Goal: Task Accomplishment & Management: Manage account settings

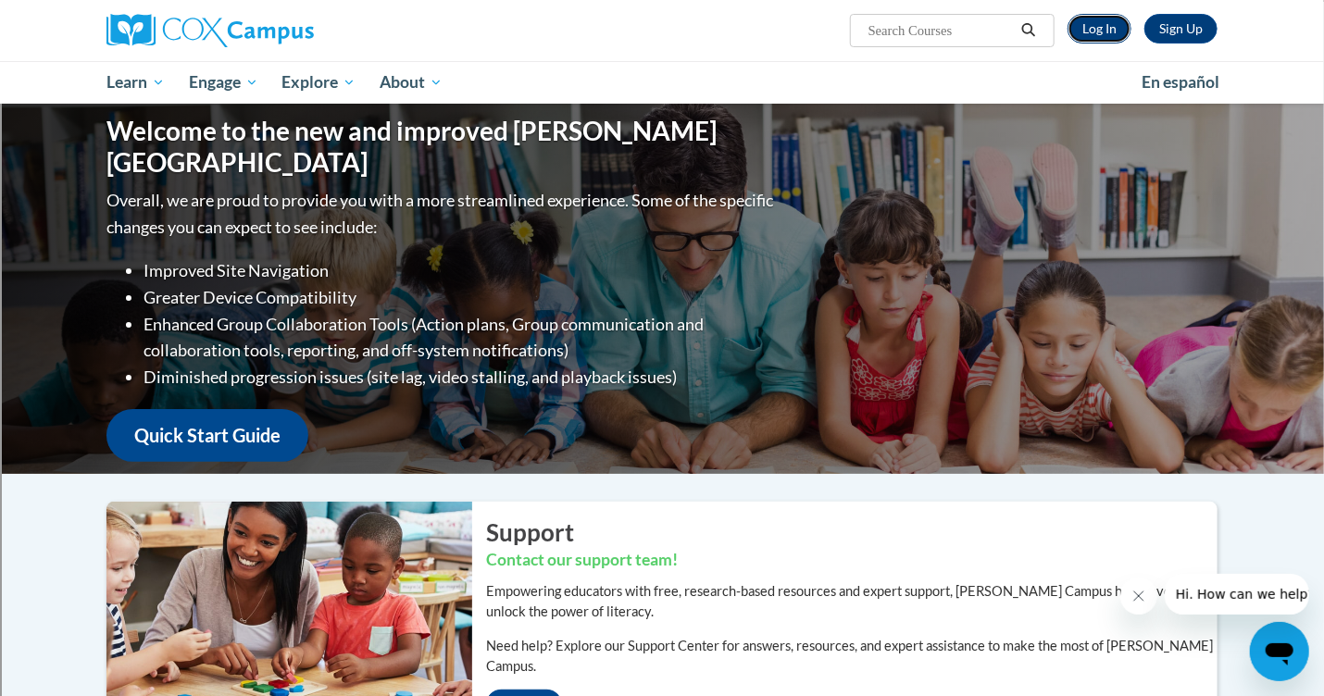
click at [1094, 32] on link "Log In" at bounding box center [1100, 29] width 64 height 30
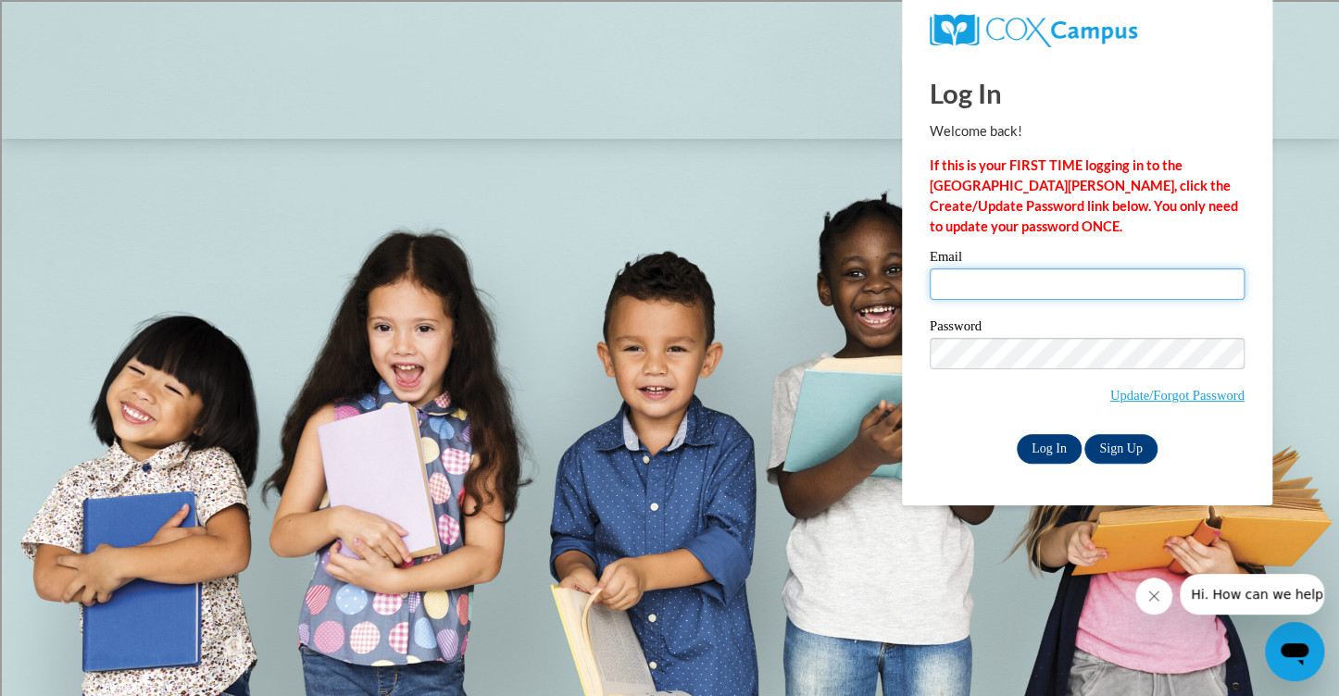
type input "apillizz@kusd.edu"
click at [1058, 446] on input "Log In" at bounding box center [1049, 449] width 65 height 30
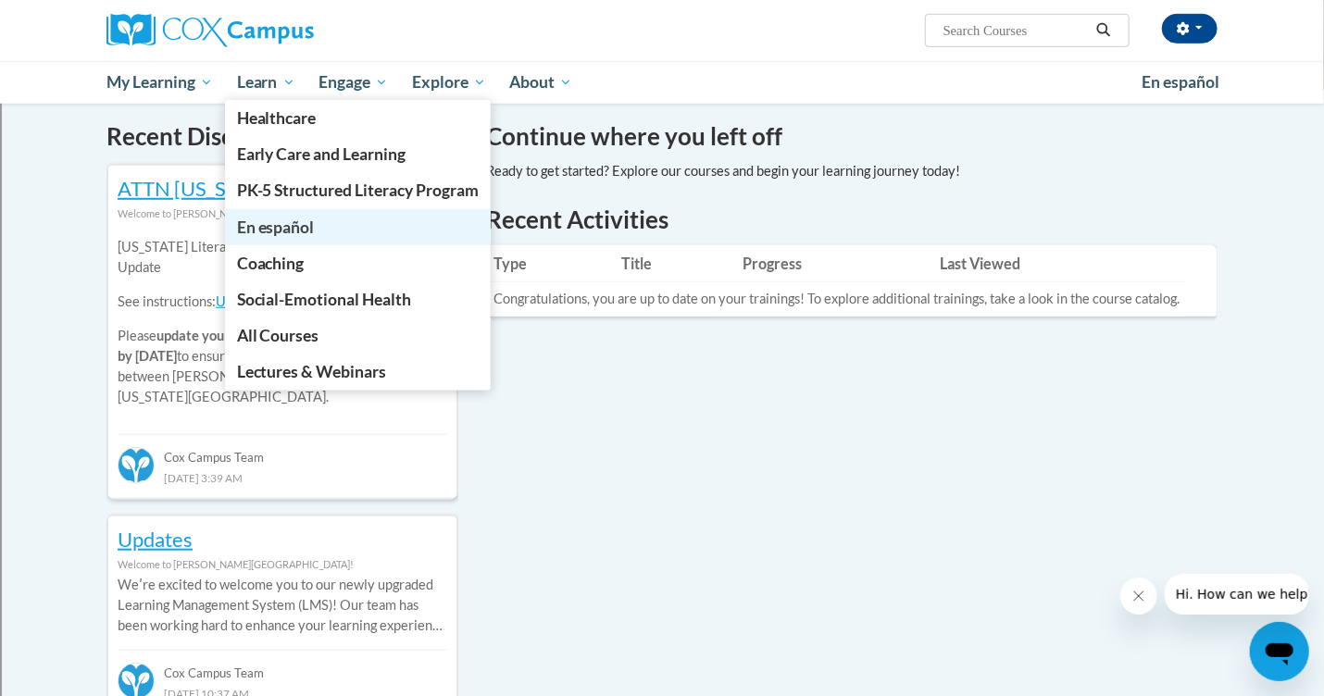
scroll to position [545, 0]
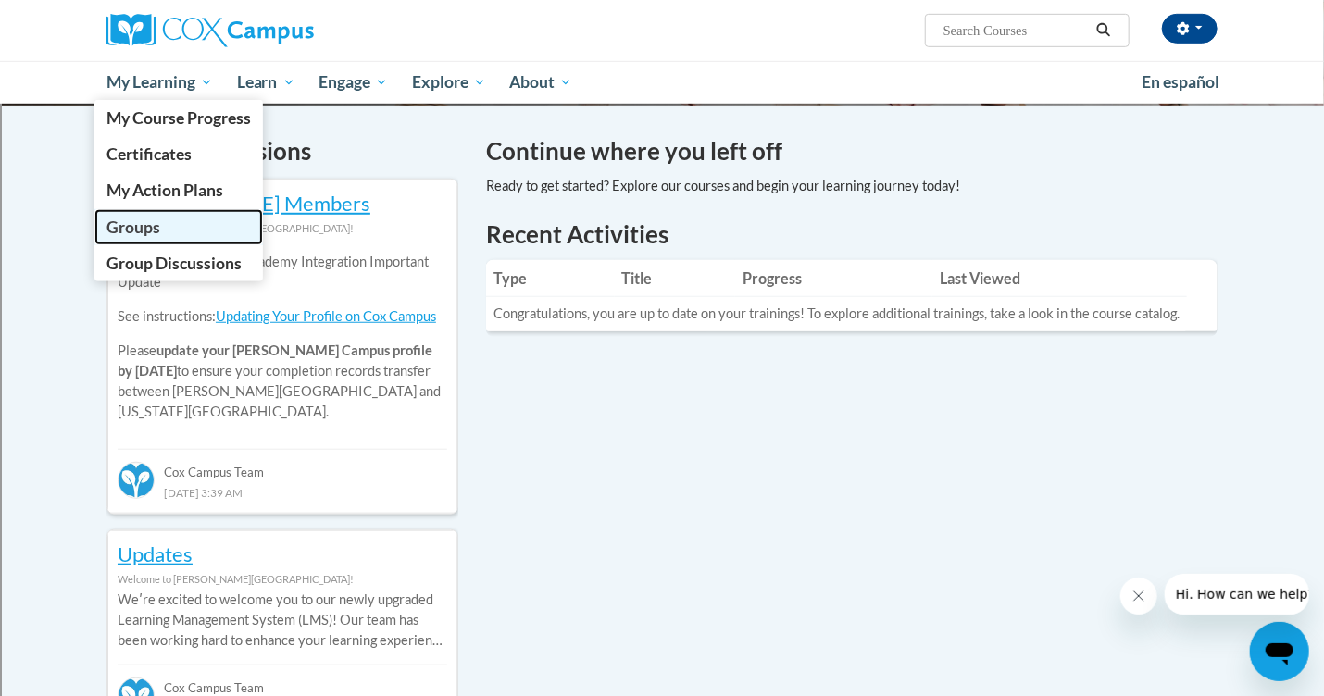
click at [159, 239] on link "Groups" at bounding box center [178, 227] width 169 height 36
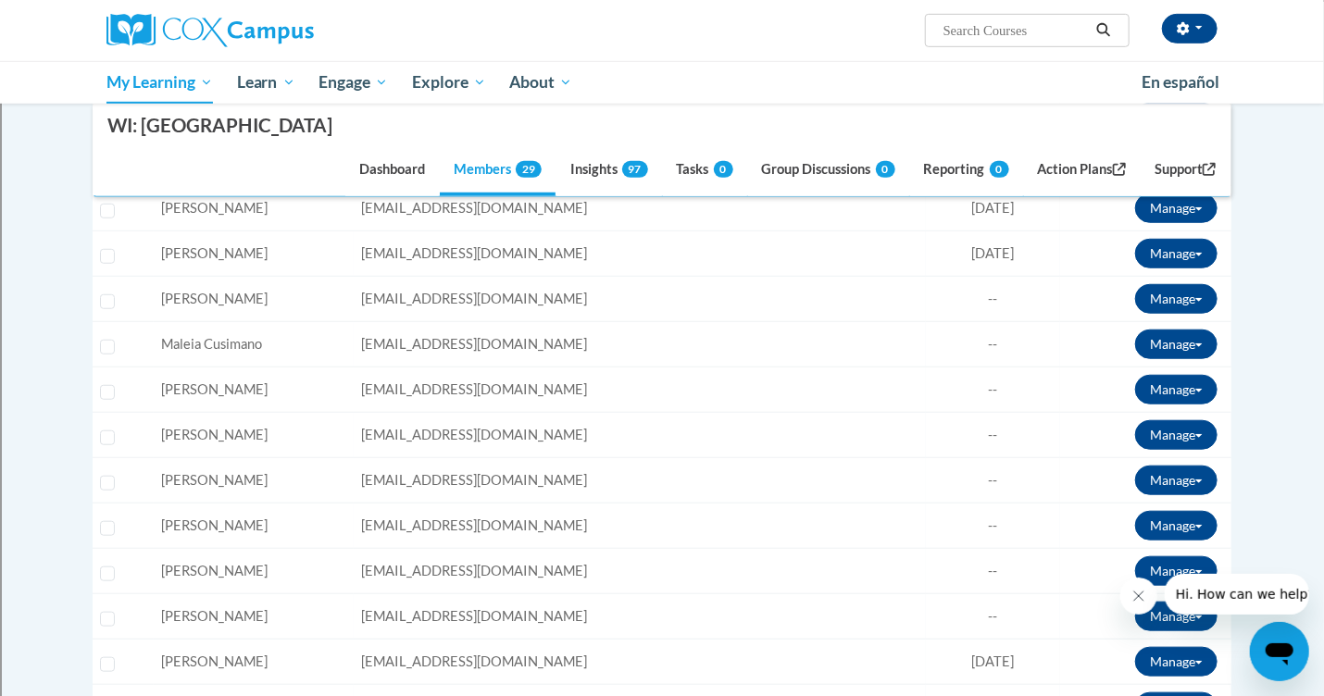
scroll to position [528, 0]
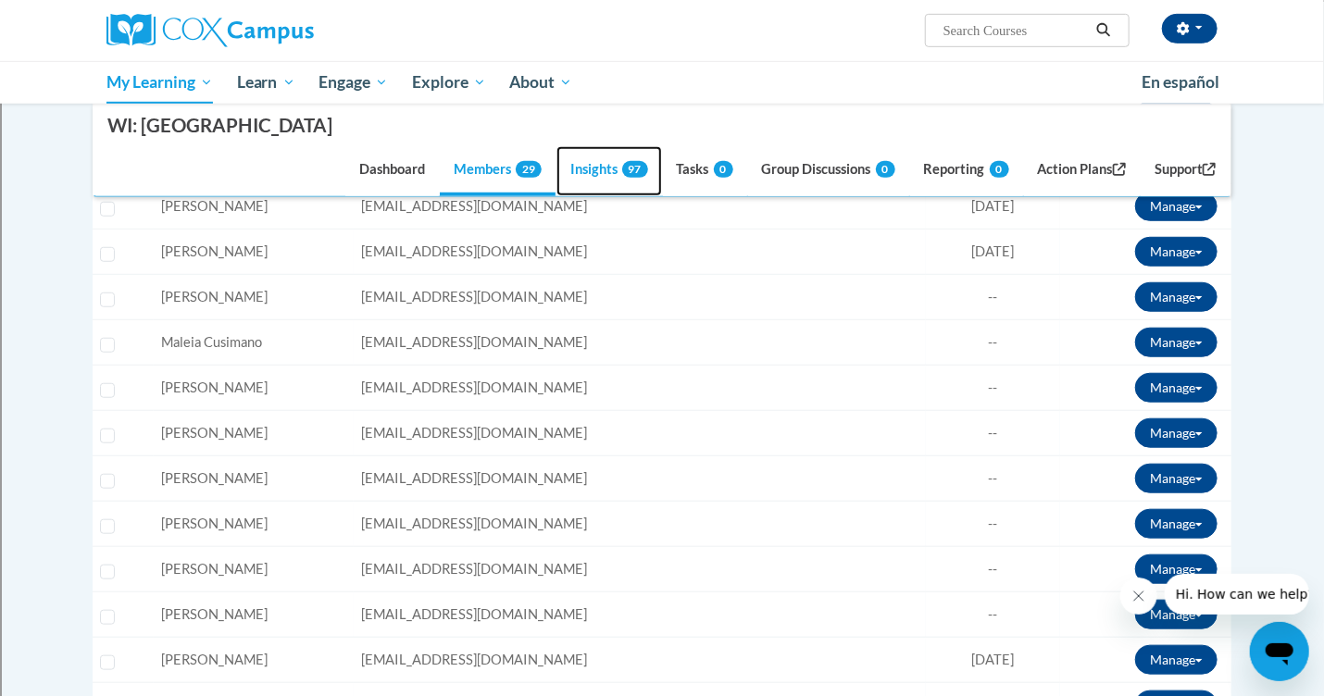
click at [571, 174] on link "Insights 97" at bounding box center [610, 171] width 106 height 50
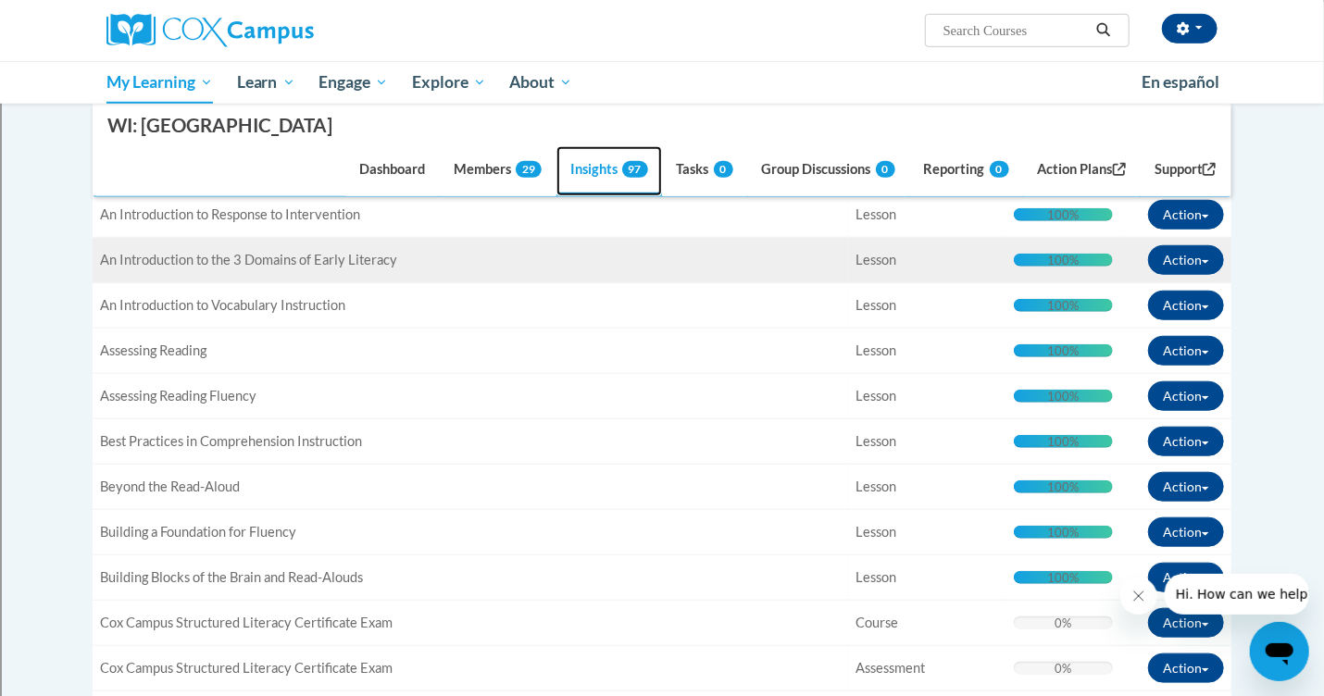
scroll to position [559, 0]
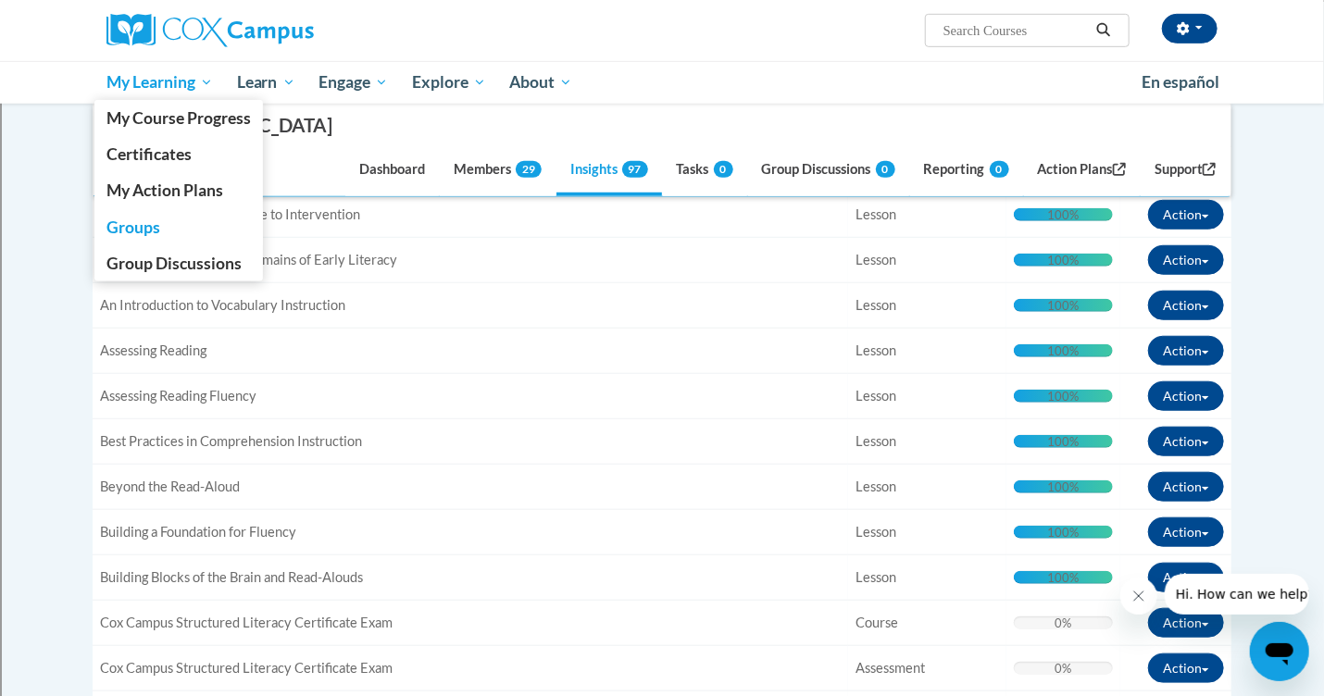
click at [141, 76] on span "My Learning" at bounding box center [160, 82] width 107 height 22
click at [144, 228] on span "Groups" at bounding box center [134, 227] width 54 height 19
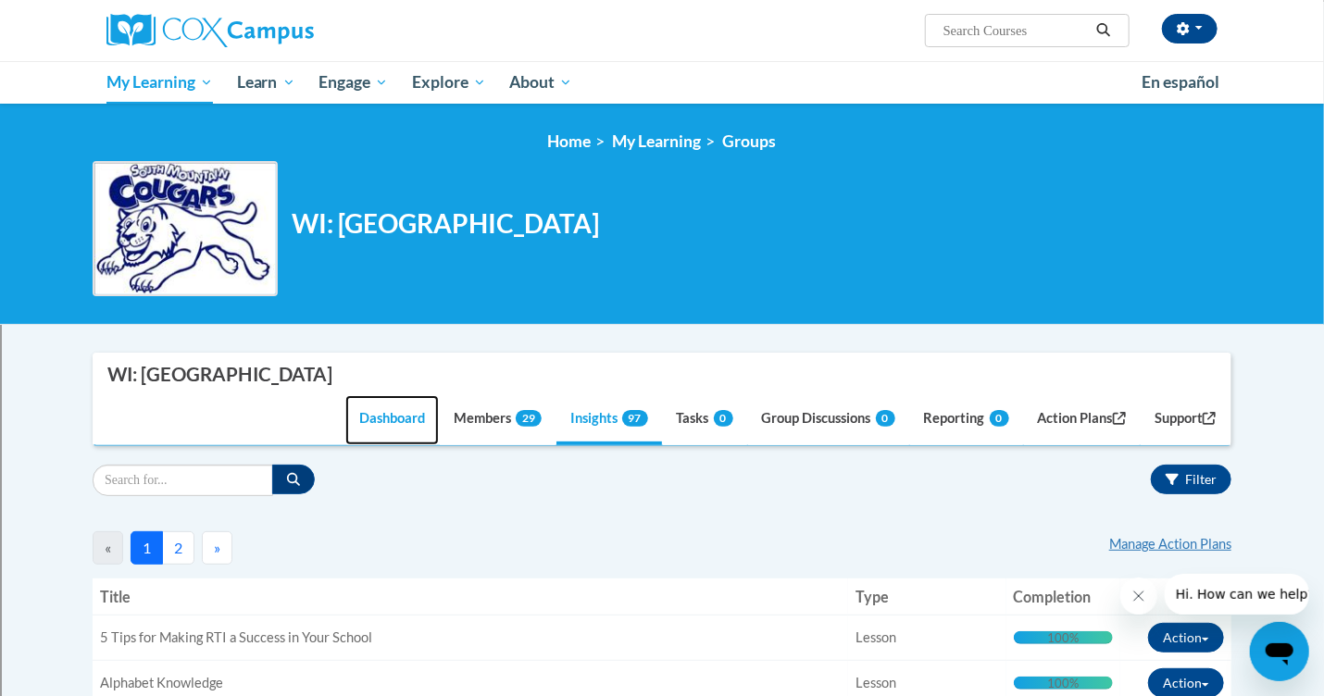
click at [388, 414] on link "Dashboard" at bounding box center [392, 420] width 94 height 50
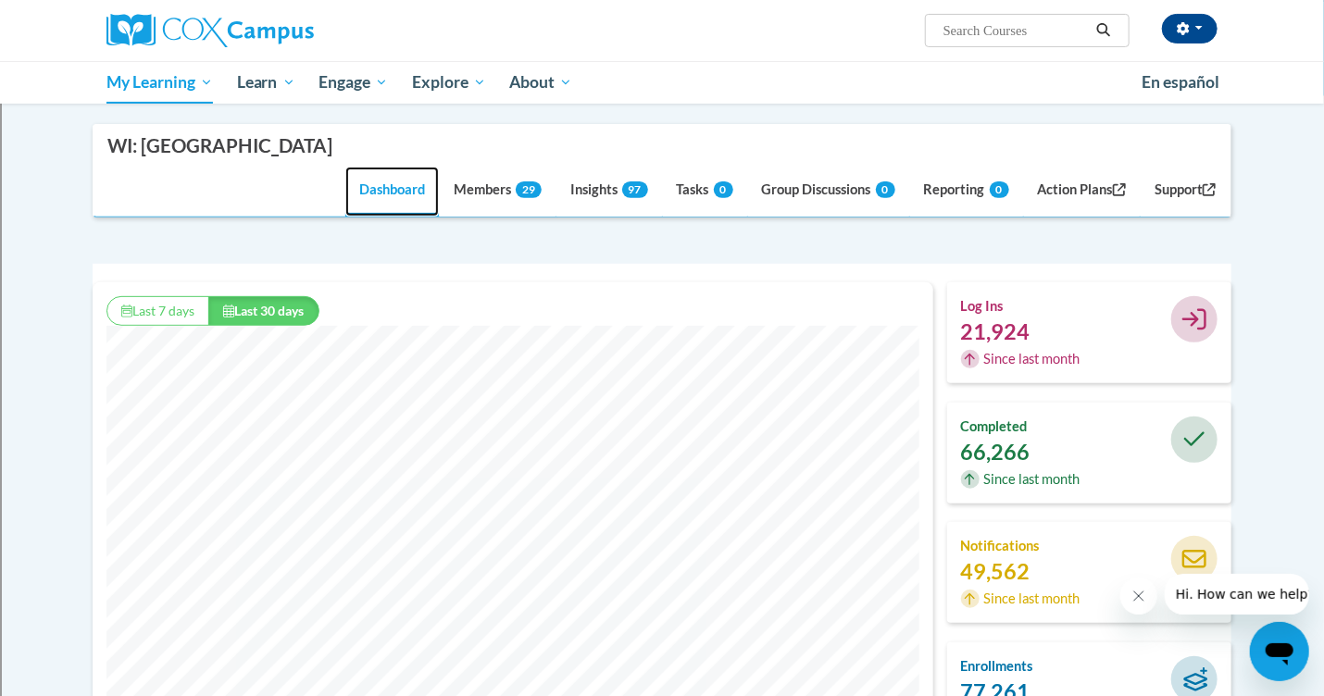
scroll to position [228, 0]
click at [478, 194] on link "Members 29" at bounding box center [498, 193] width 116 height 50
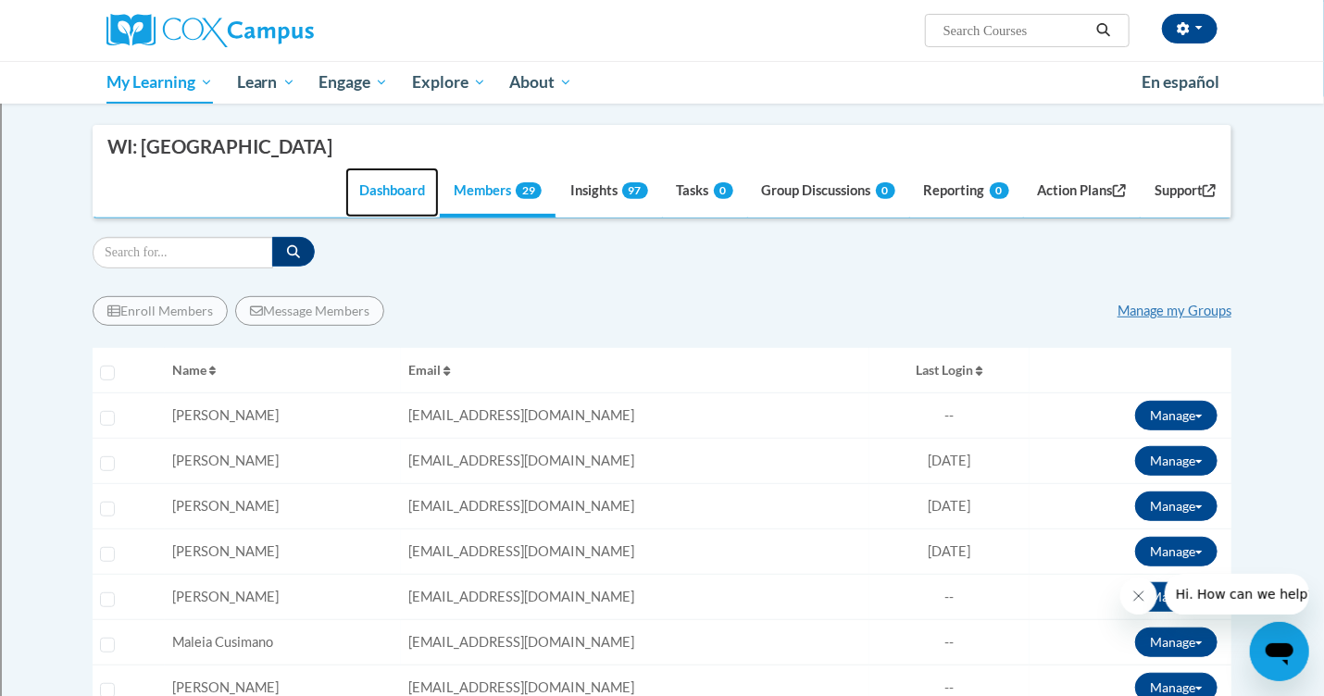
click at [396, 196] on link "Dashboard" at bounding box center [392, 193] width 94 height 50
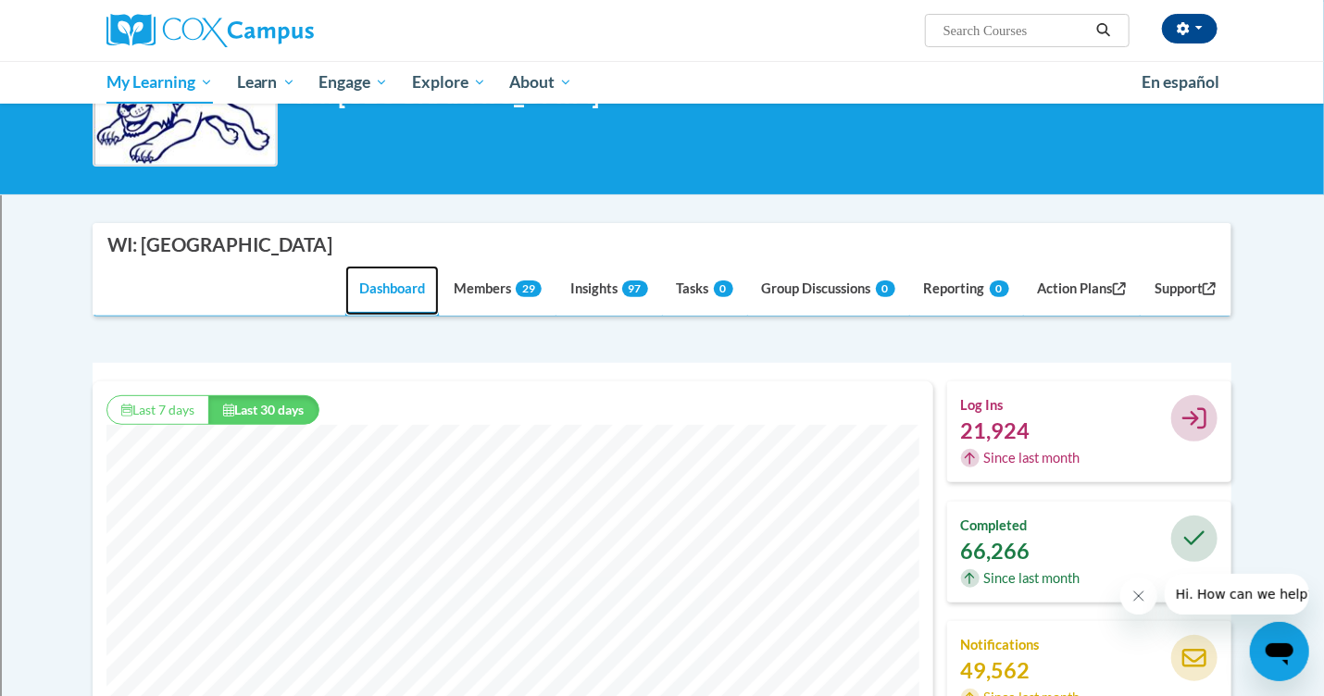
scroll to position [129, 0]
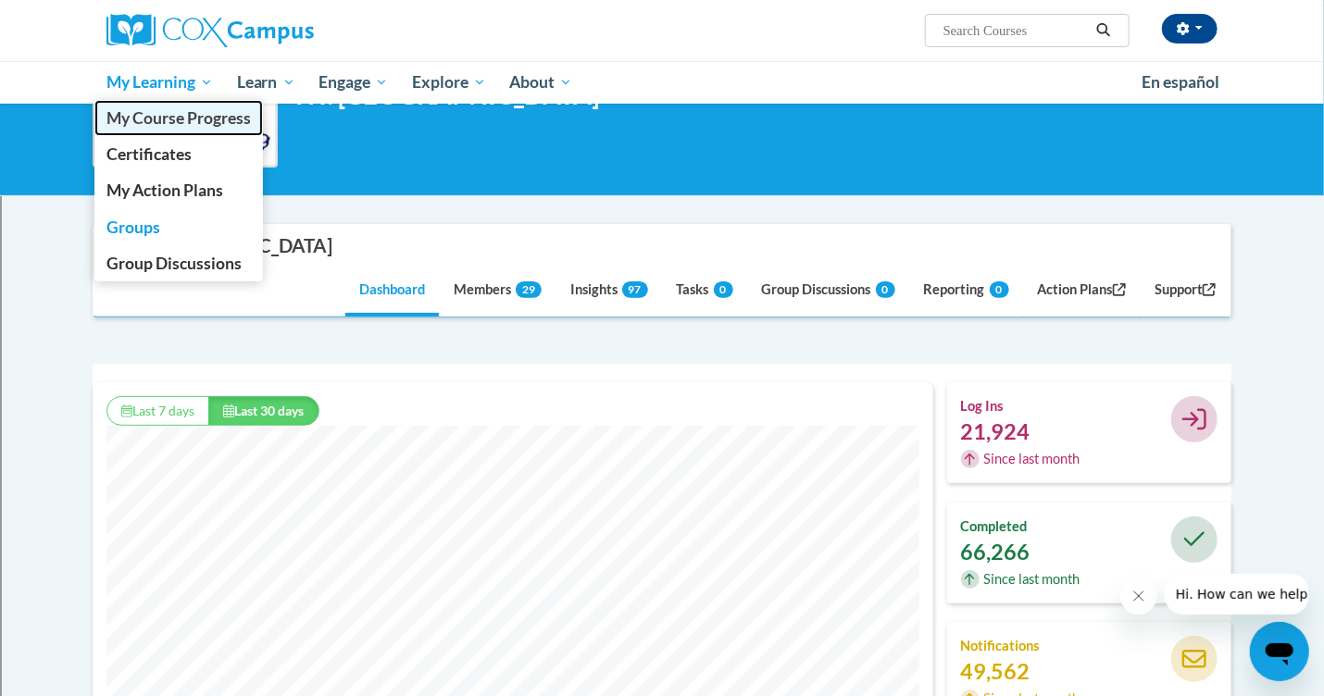
click at [186, 126] on span "My Course Progress" at bounding box center [179, 117] width 144 height 19
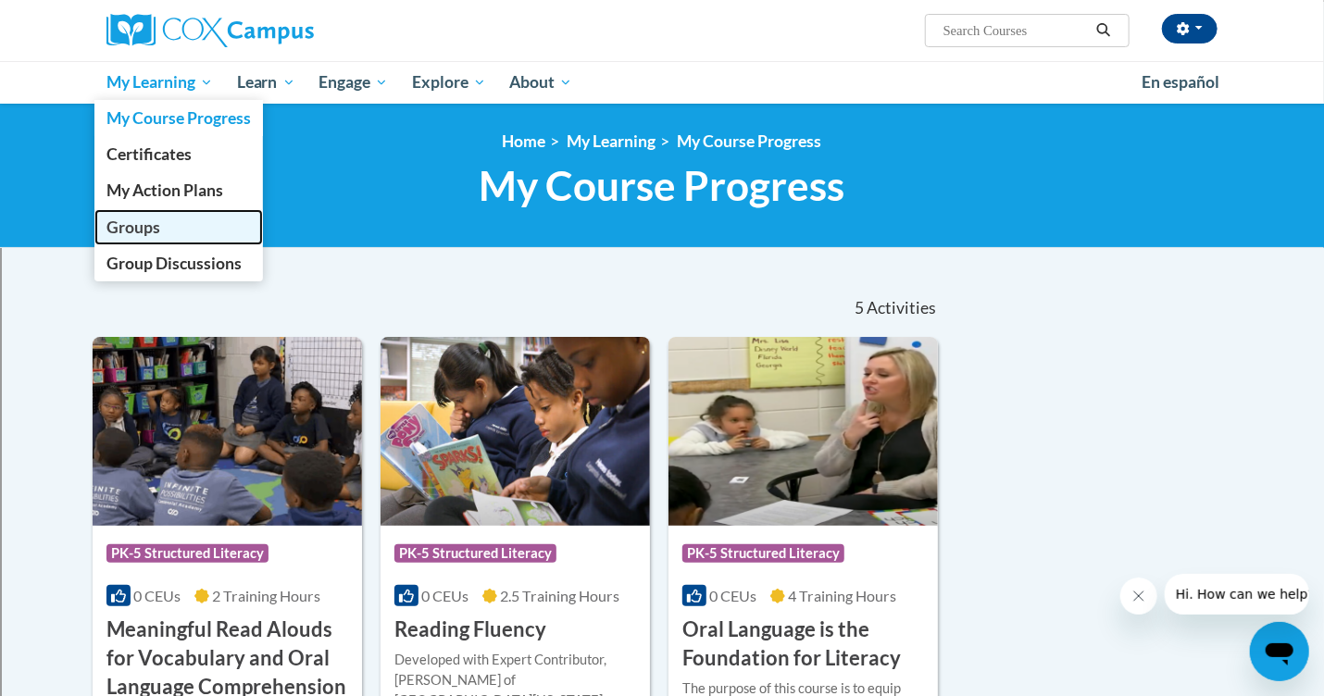
click at [148, 218] on span "Groups" at bounding box center [134, 227] width 54 height 19
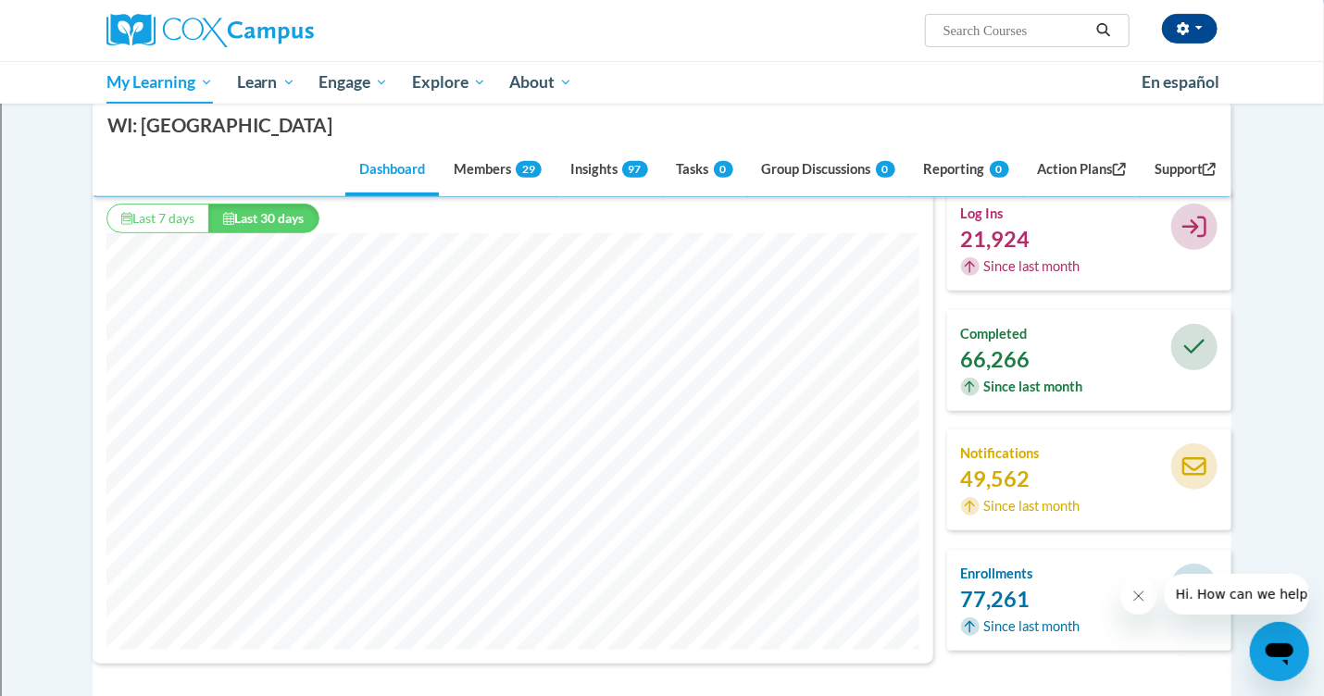
scroll to position [320, 0]
click at [1089, 369] on div "66,266" at bounding box center [1030, 360] width 138 height 20
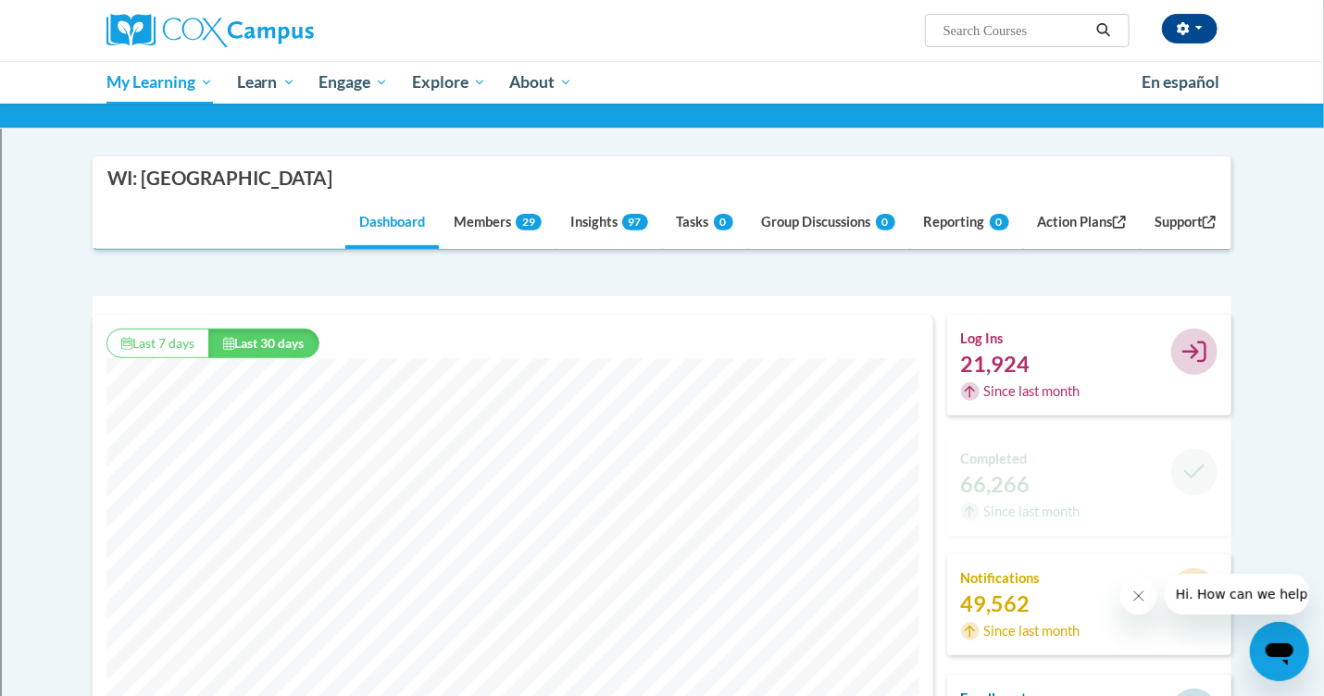
scroll to position [198, 0]
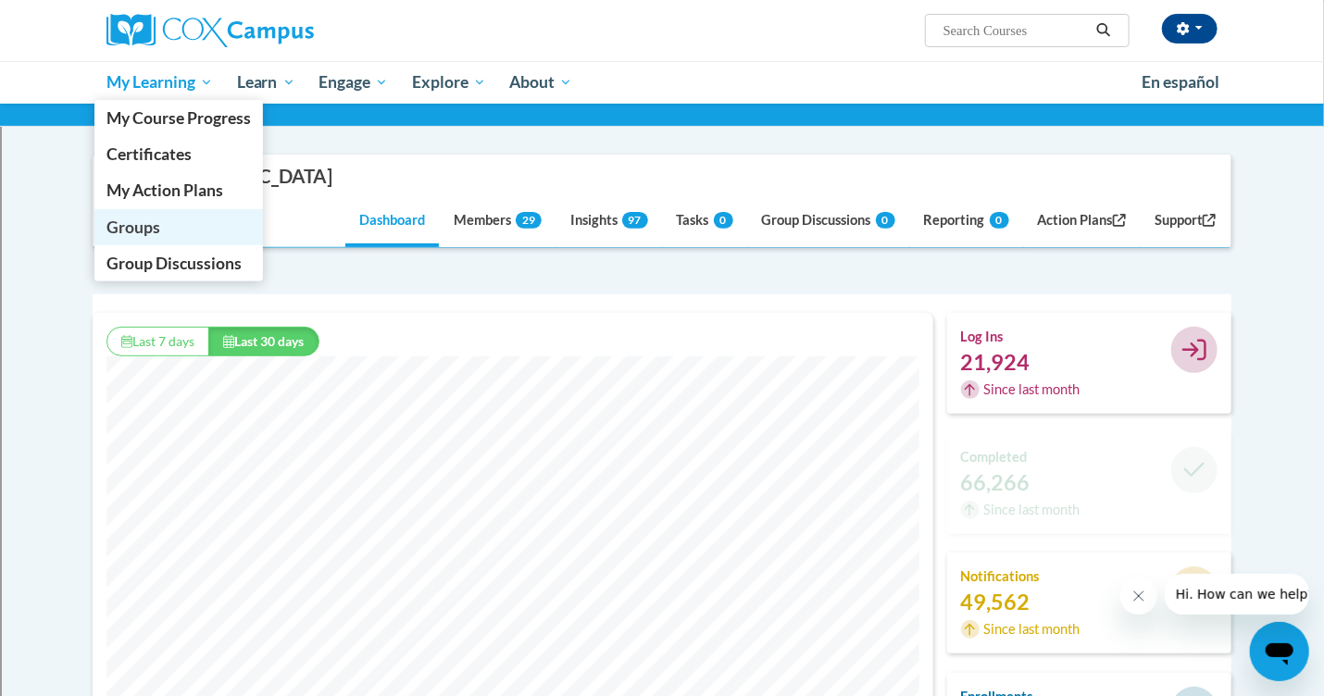
click at [119, 226] on span "Groups" at bounding box center [134, 227] width 54 height 19
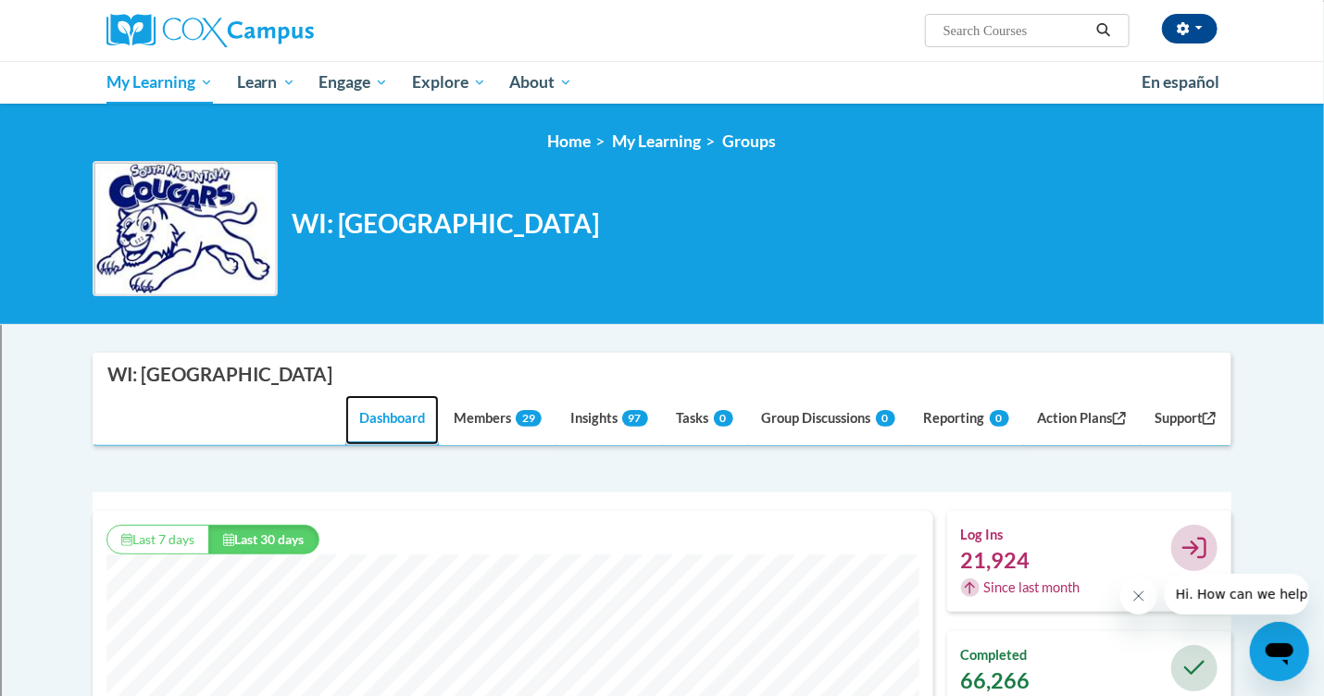
click at [351, 408] on link "Dashboard" at bounding box center [392, 420] width 94 height 50
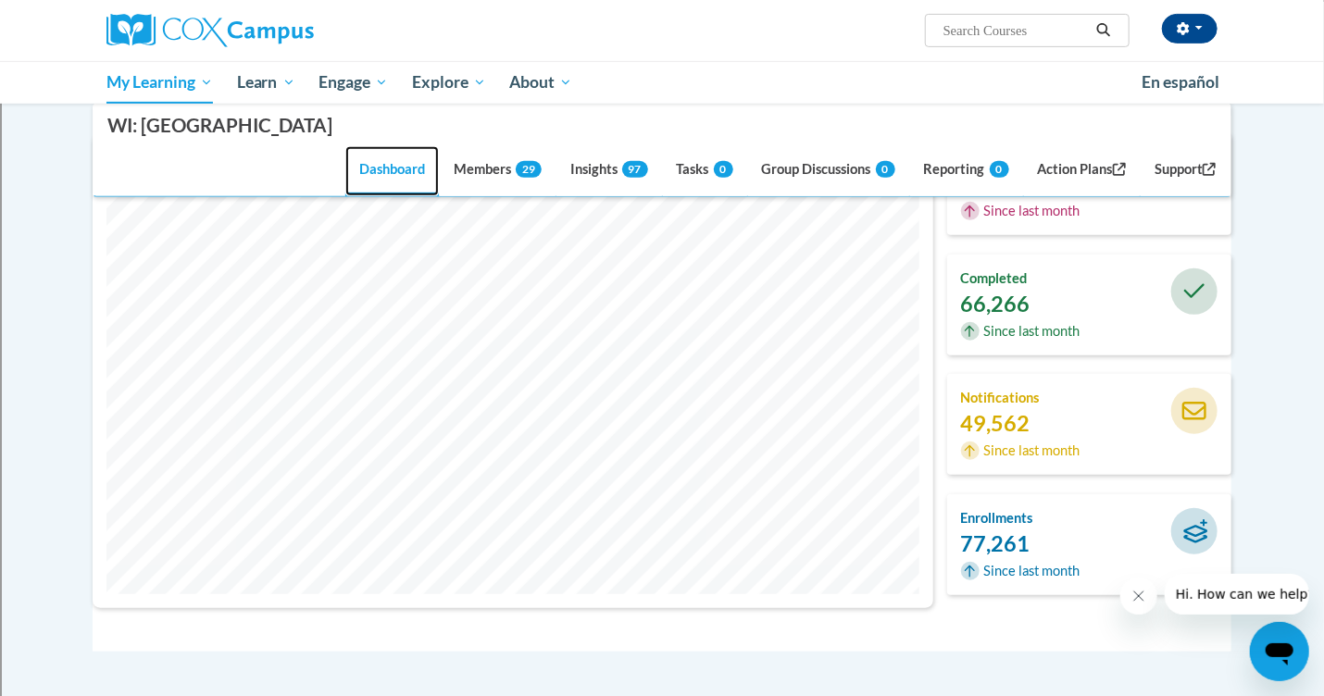
scroll to position [378, 0]
click at [463, 177] on link "Members 29" at bounding box center [498, 171] width 116 height 50
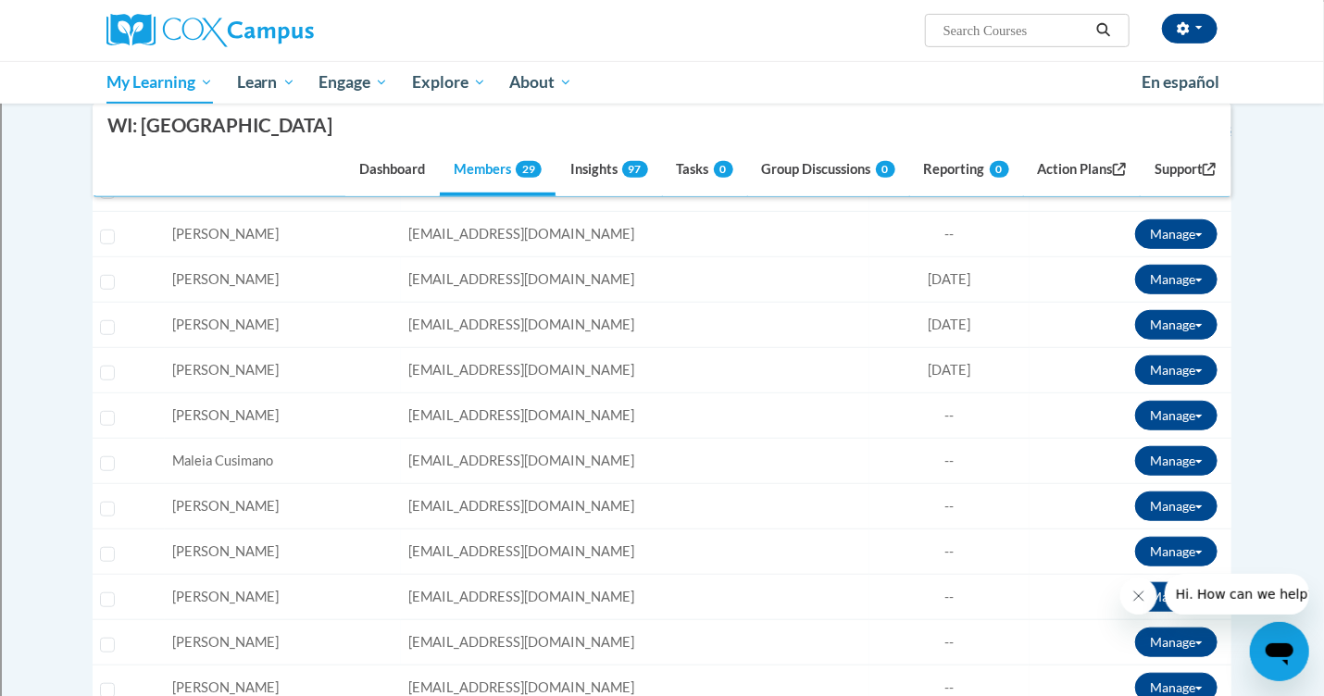
click at [217, 229] on span "[PERSON_NAME]" at bounding box center [225, 234] width 107 height 16
click at [534, 244] on td "Email: ckanders@kusd.edu" at bounding box center [635, 234] width 469 height 45
click at [378, 168] on link "Dashboard" at bounding box center [392, 171] width 94 height 50
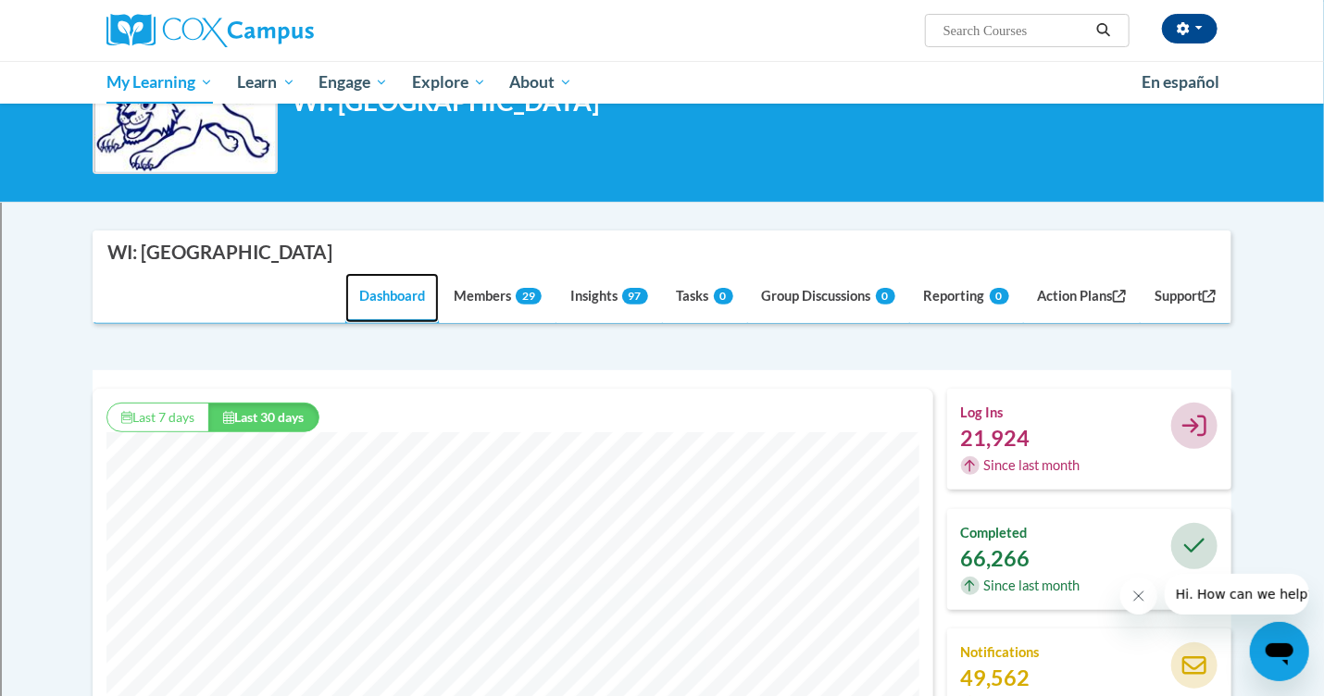
scroll to position [126, 0]
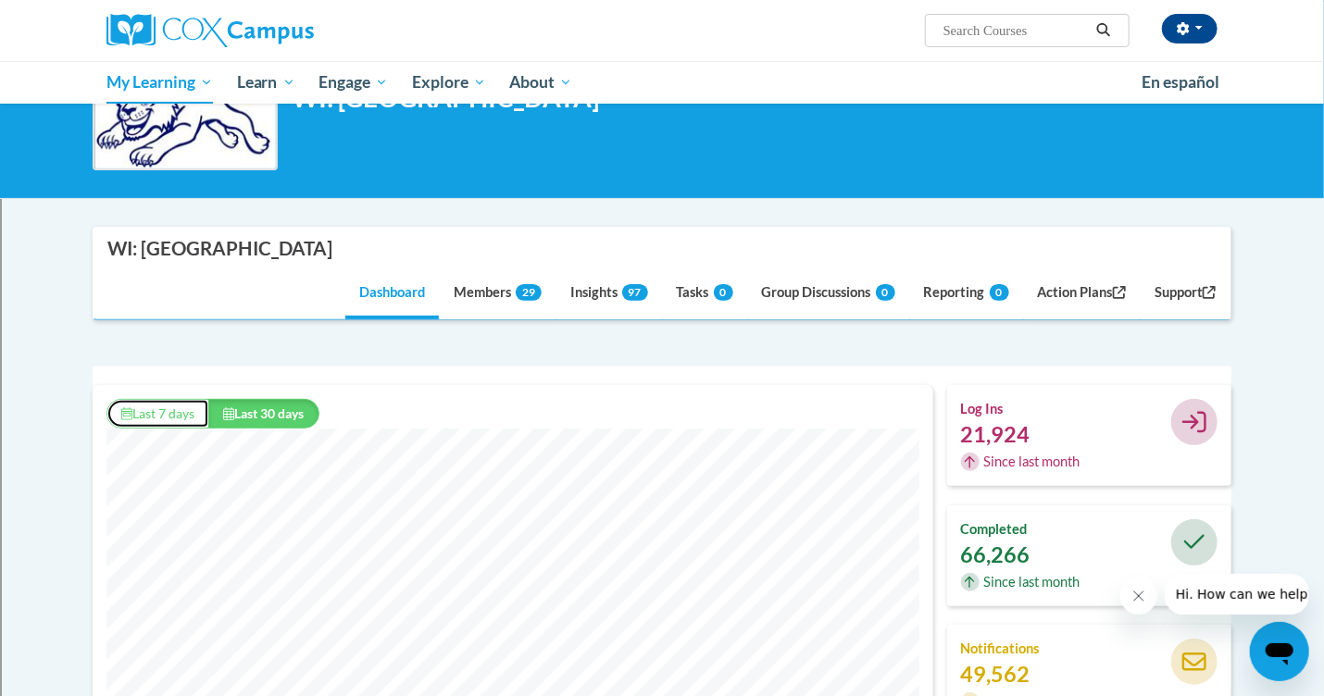
click at [152, 414] on button "Last 7 days" at bounding box center [158, 414] width 103 height 30
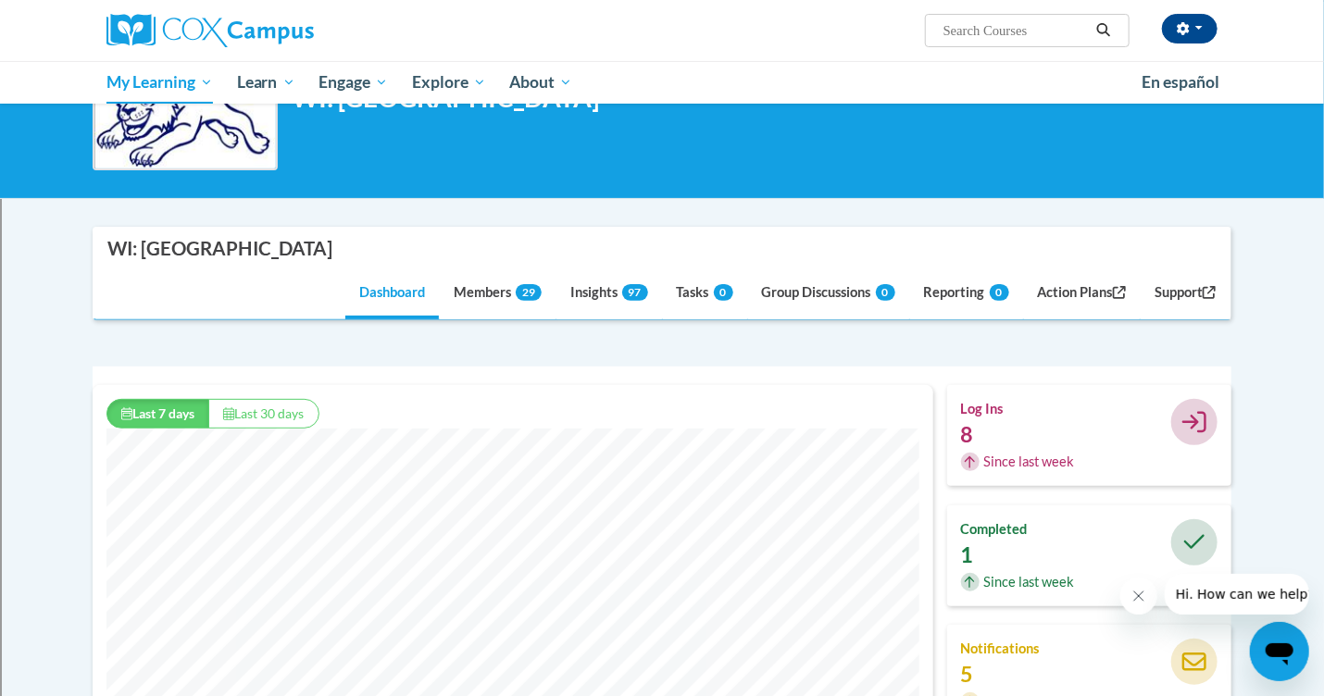
scroll to position [474, 841]
click at [241, 414] on button "Last 30 days" at bounding box center [263, 414] width 110 height 30
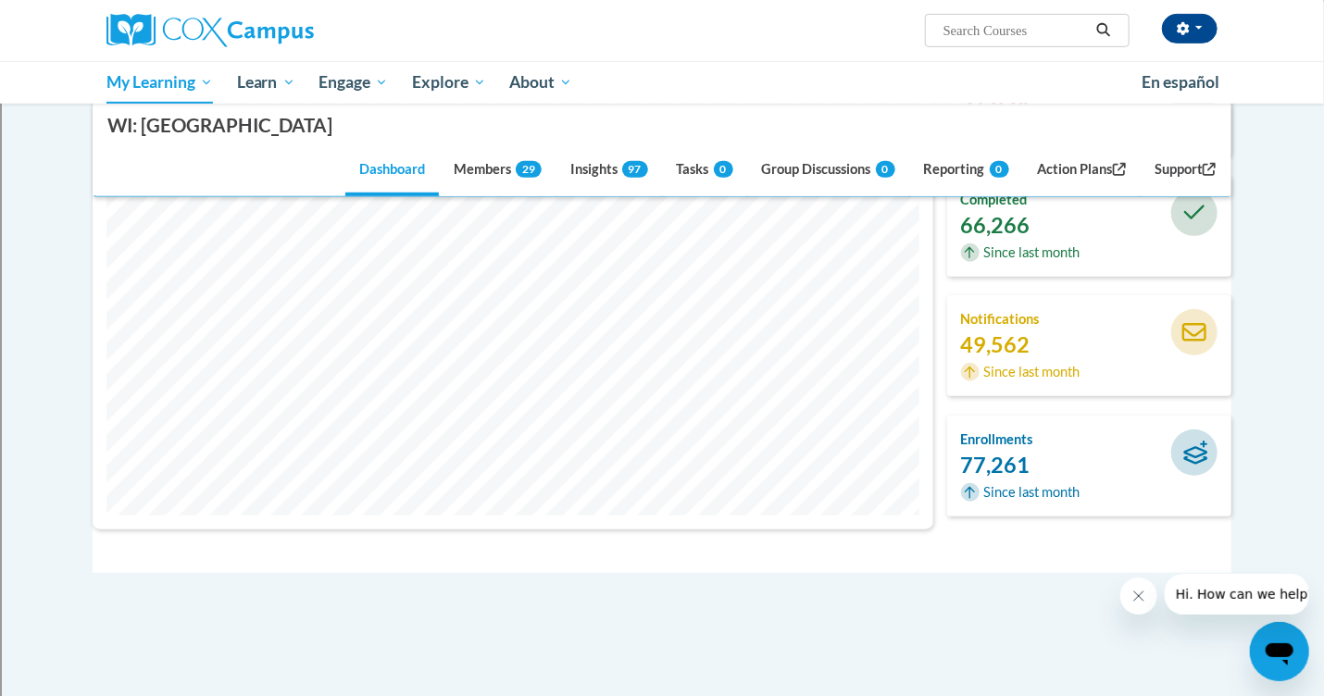
scroll to position [463, 0]
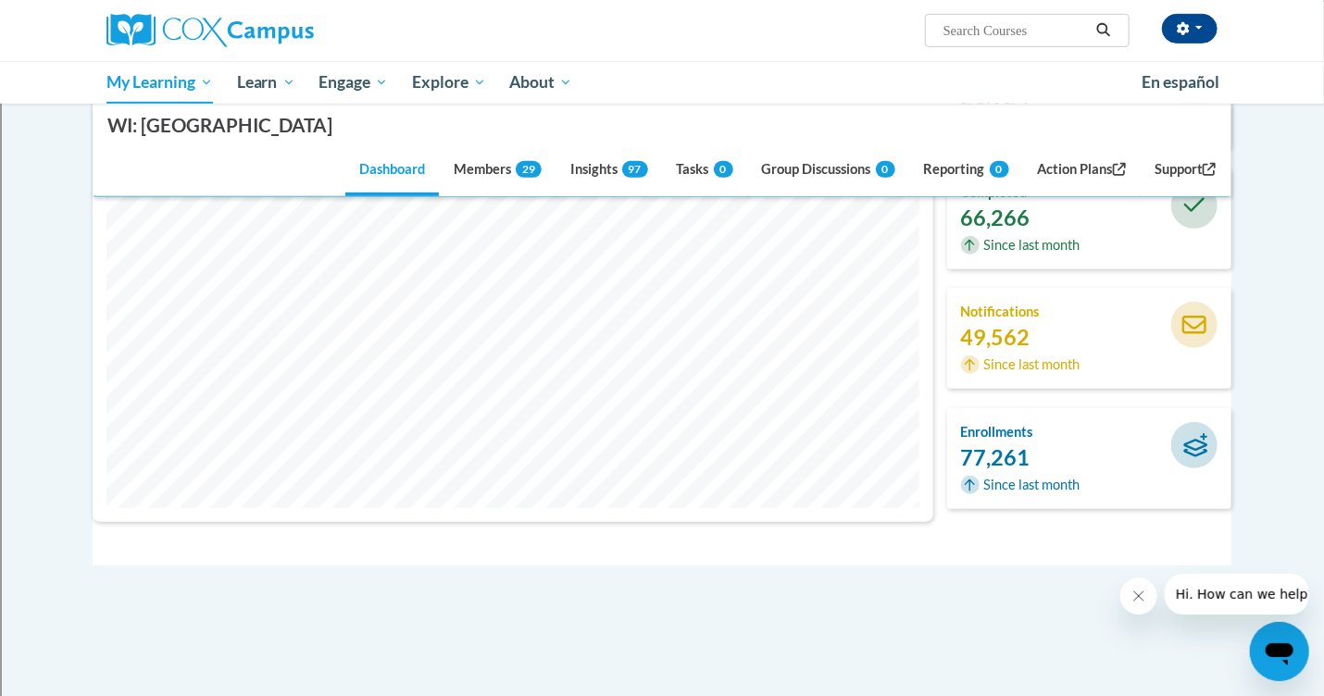
click at [1141, 583] on button "Close message from company" at bounding box center [1138, 595] width 37 height 37
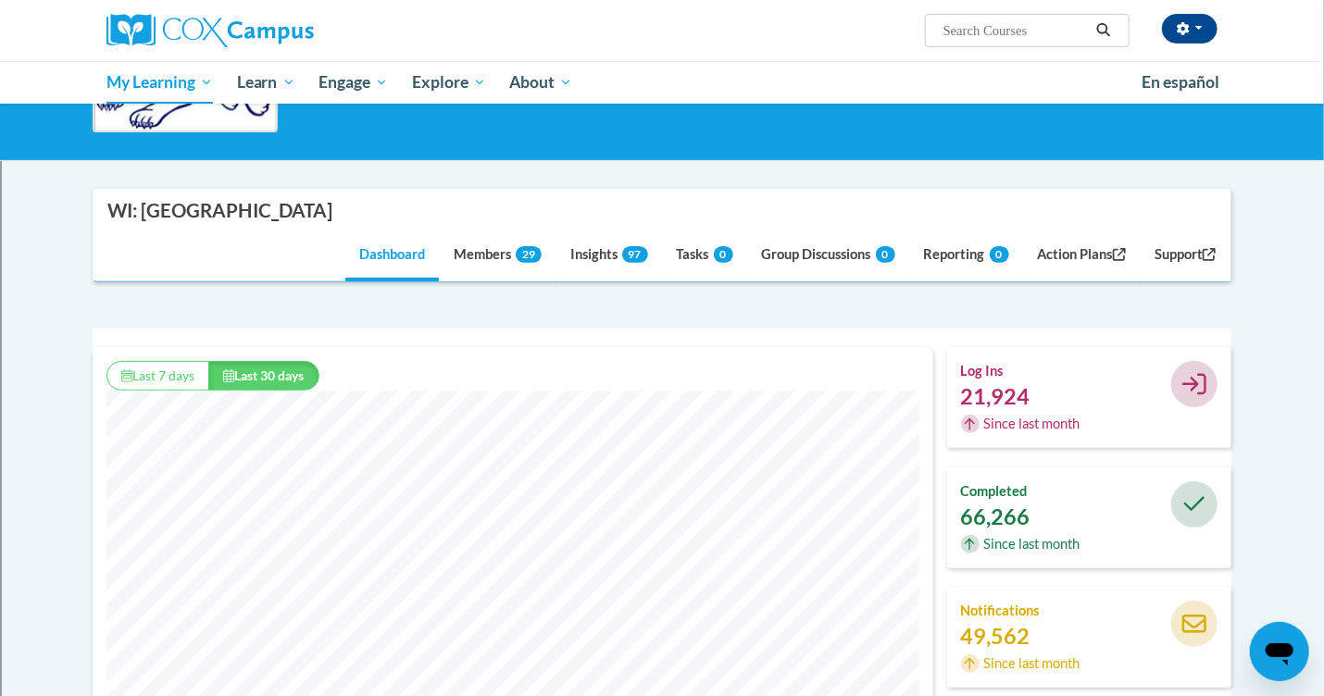
scroll to position [0, 0]
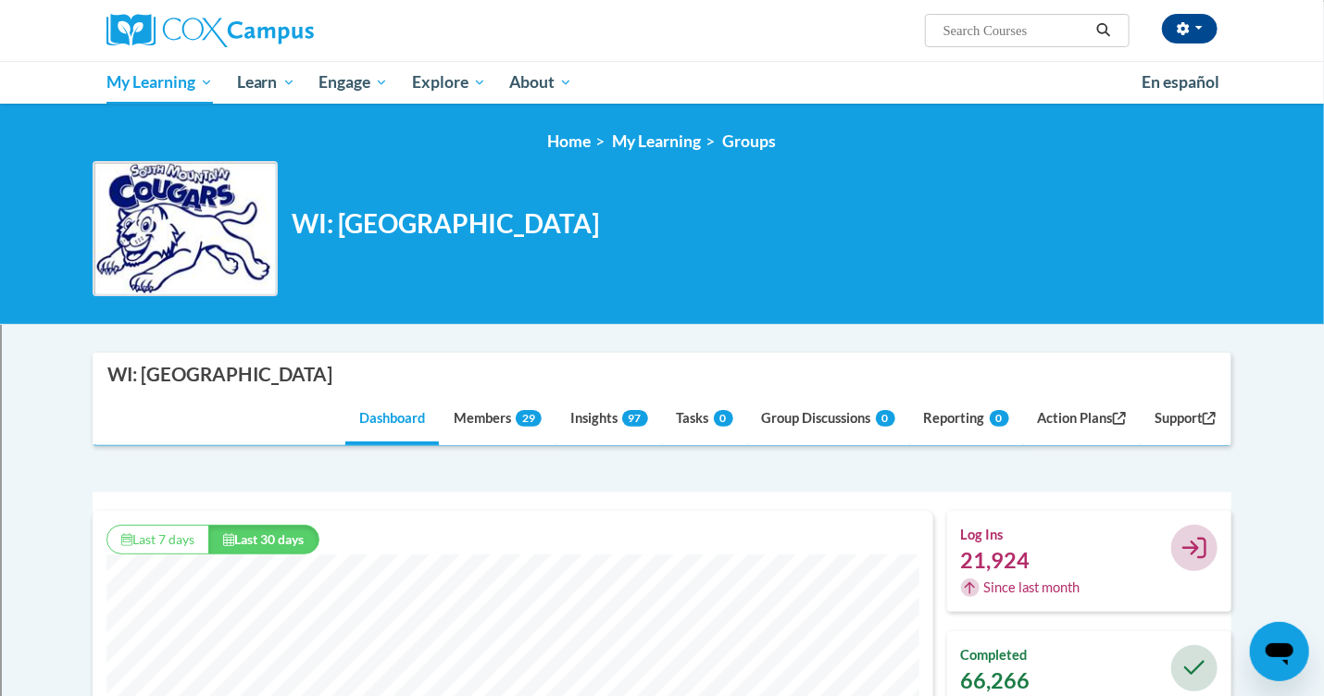
click at [1010, 632] on div "completed 66,266 Since last month" at bounding box center [1089, 682] width 285 height 101
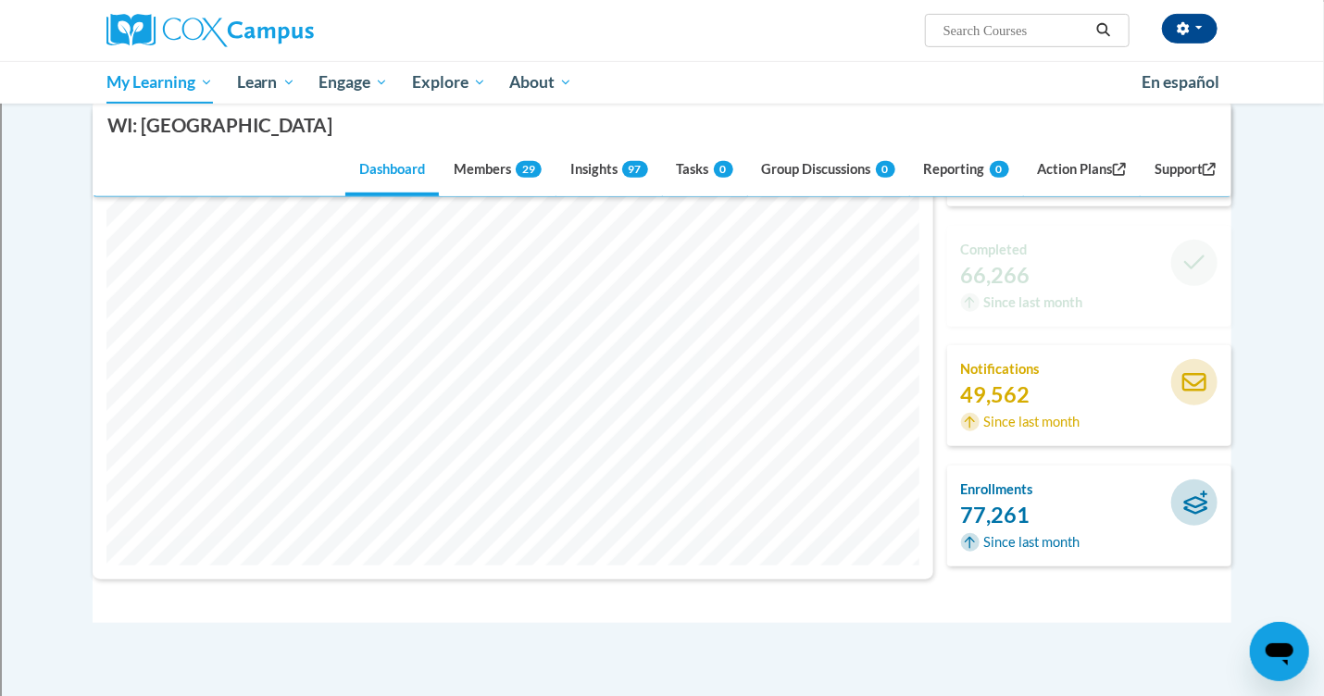
scroll to position [404, 0]
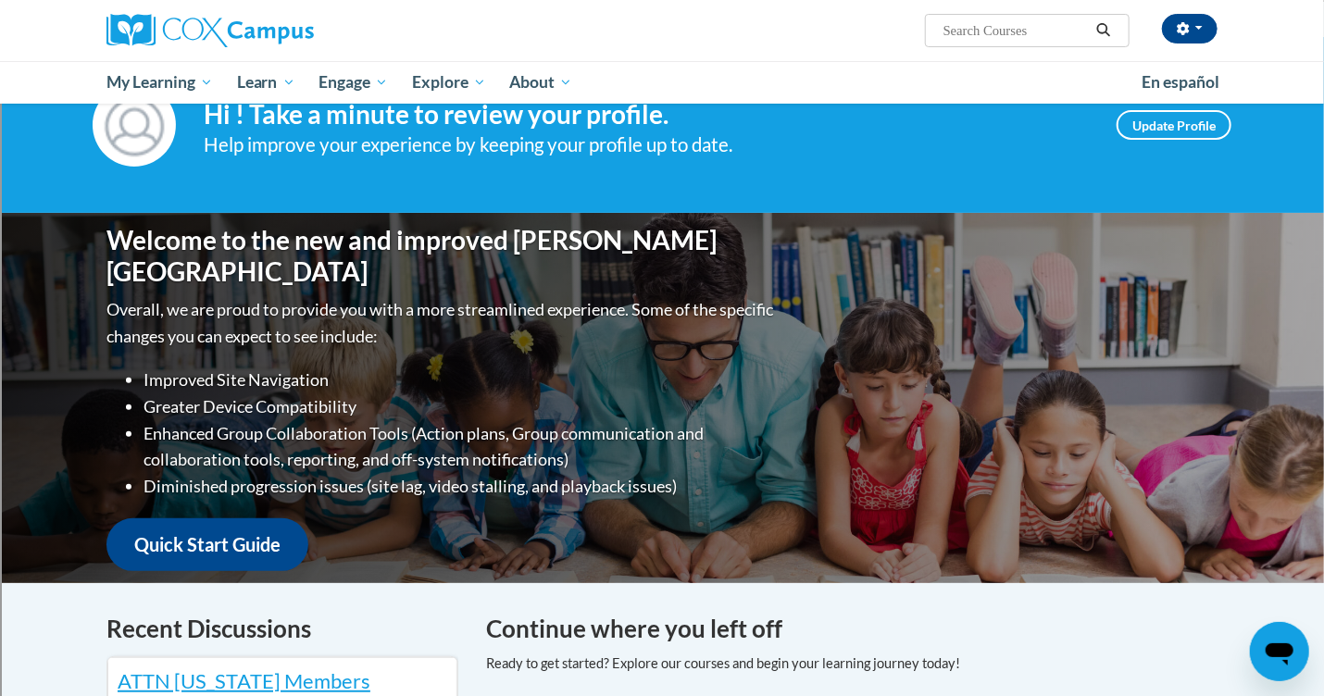
scroll to position [58, 0]
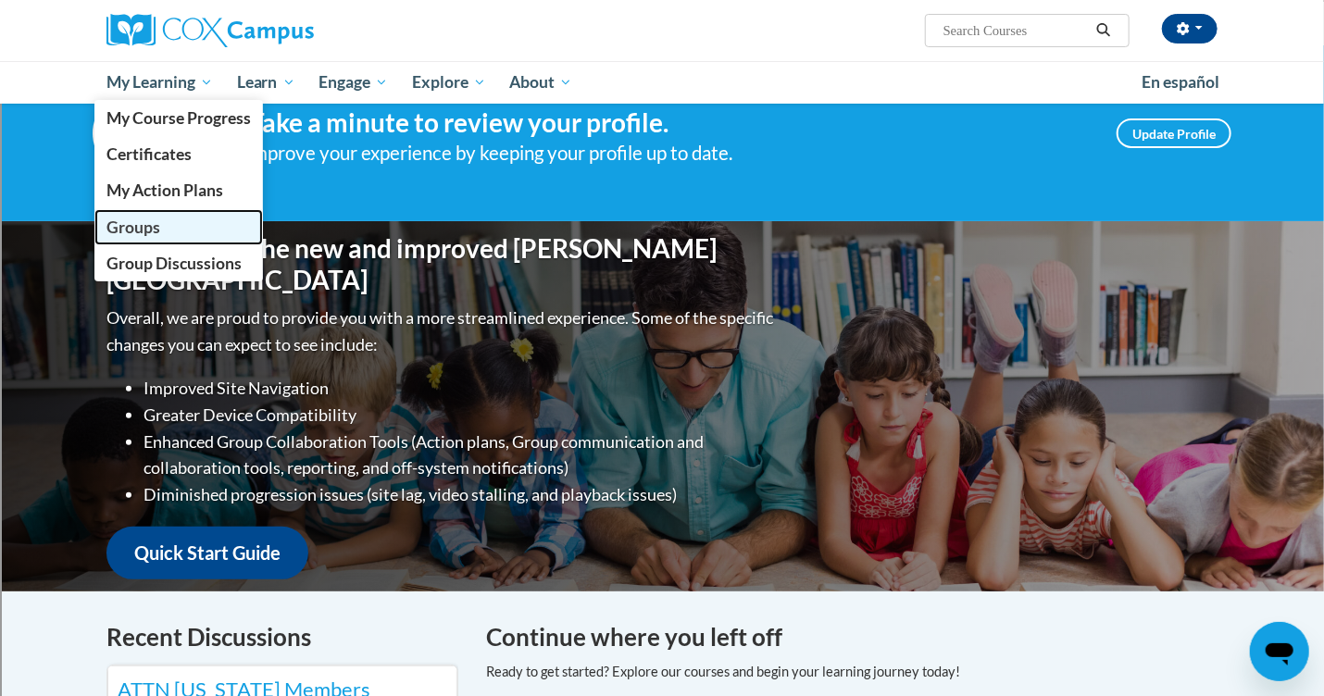
click at [144, 218] on span "Groups" at bounding box center [134, 227] width 54 height 19
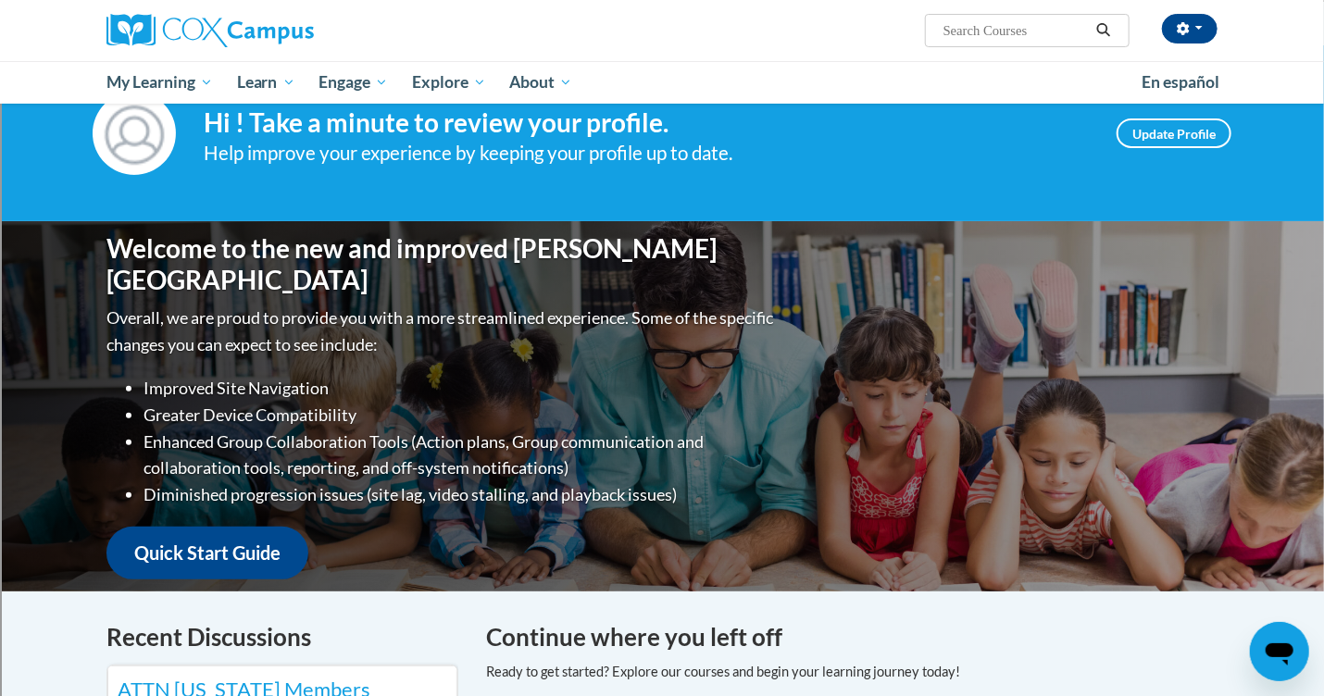
click at [378, 257] on h1 "Welcome to the new and improved [PERSON_NAME][GEOGRAPHIC_DATA]" at bounding box center [442, 264] width 671 height 62
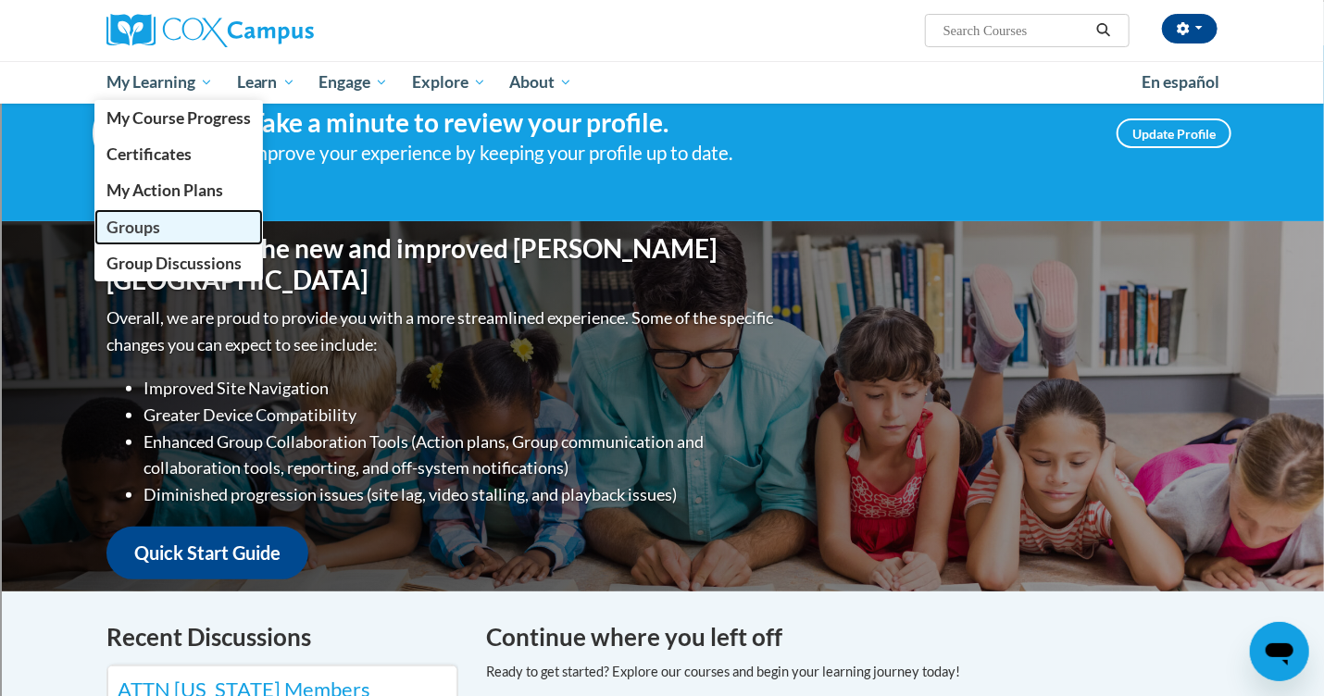
click at [124, 236] on span "Groups" at bounding box center [134, 227] width 54 height 19
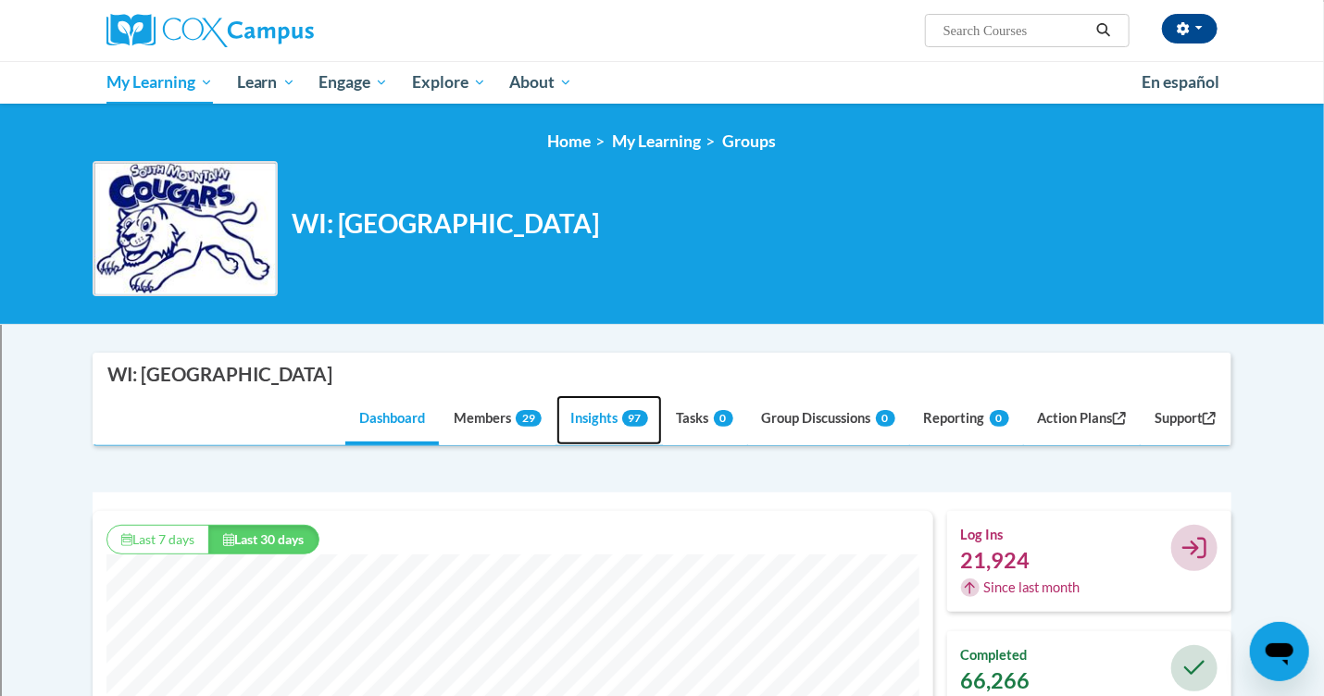
click at [589, 421] on link "Insights 97" at bounding box center [610, 420] width 106 height 50
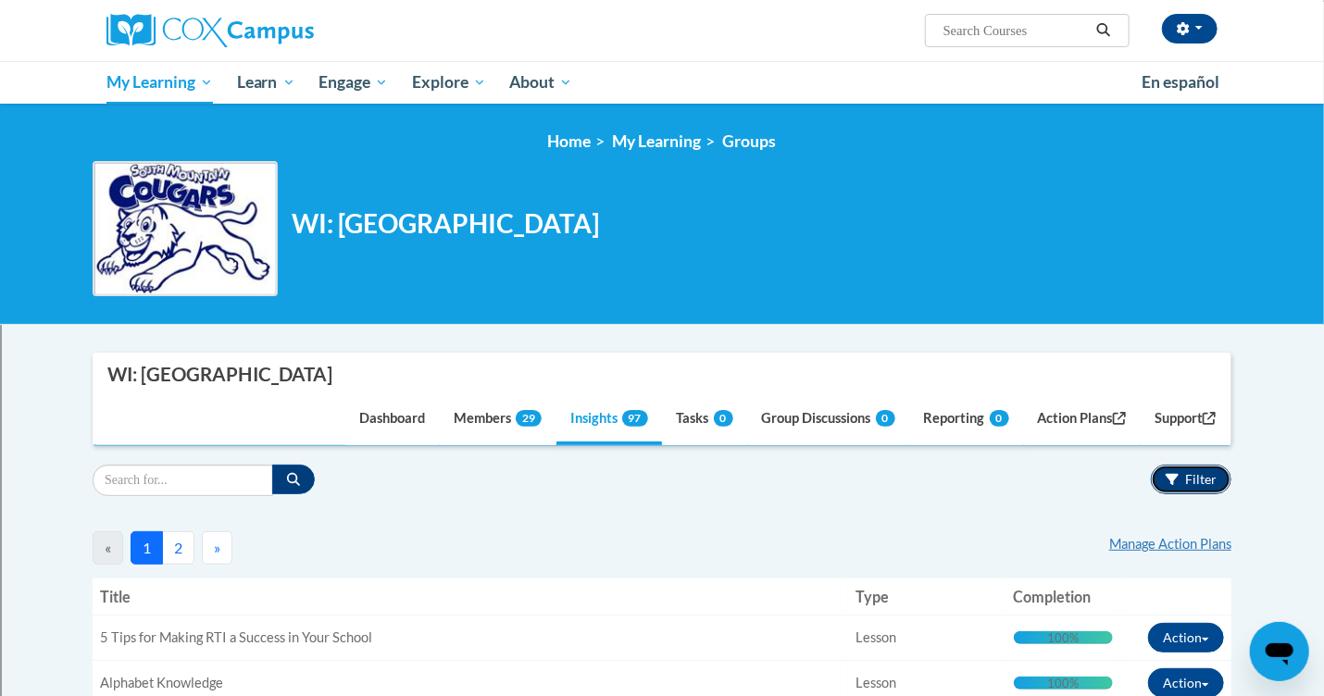
click at [1200, 471] on span "Filter" at bounding box center [1200, 479] width 31 height 16
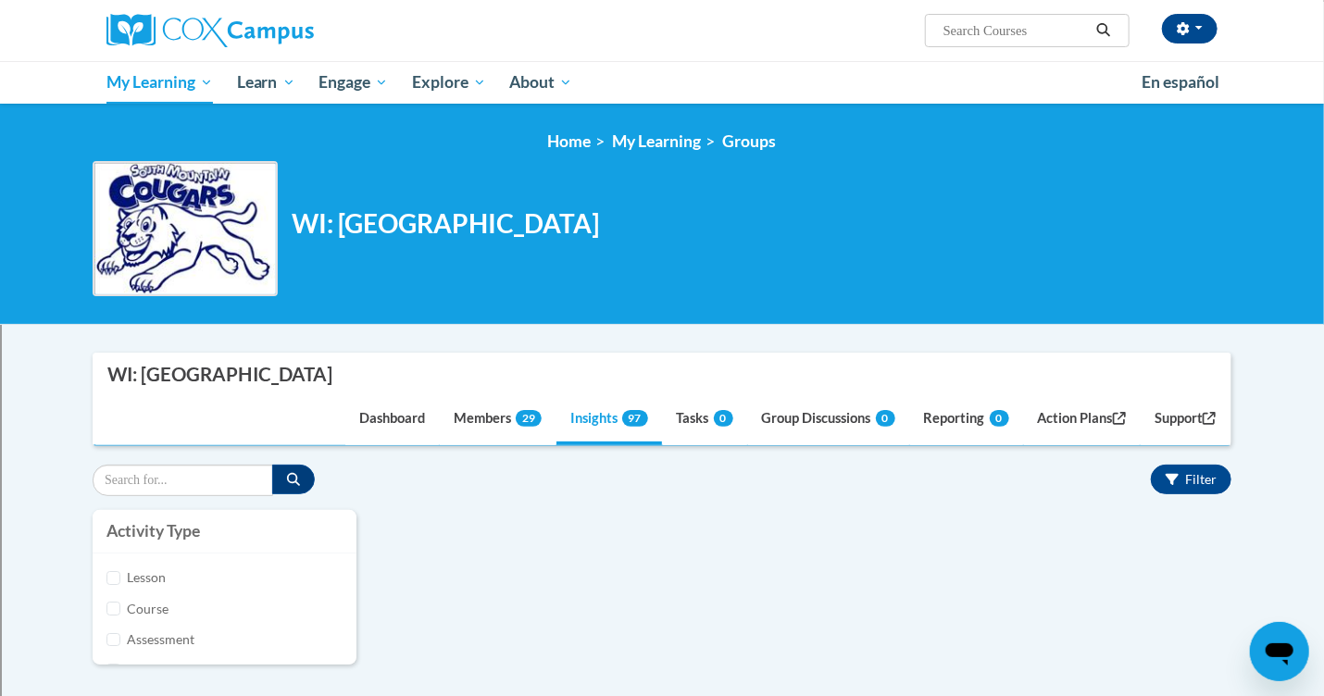
click at [964, 568] on div "Activity Type [GEOGRAPHIC_DATA] Course Assessment Attestation Pre-course survey…" at bounding box center [662, 596] width 1167 height 173
click at [1196, 468] on button "Filter" at bounding box center [1191, 480] width 81 height 30
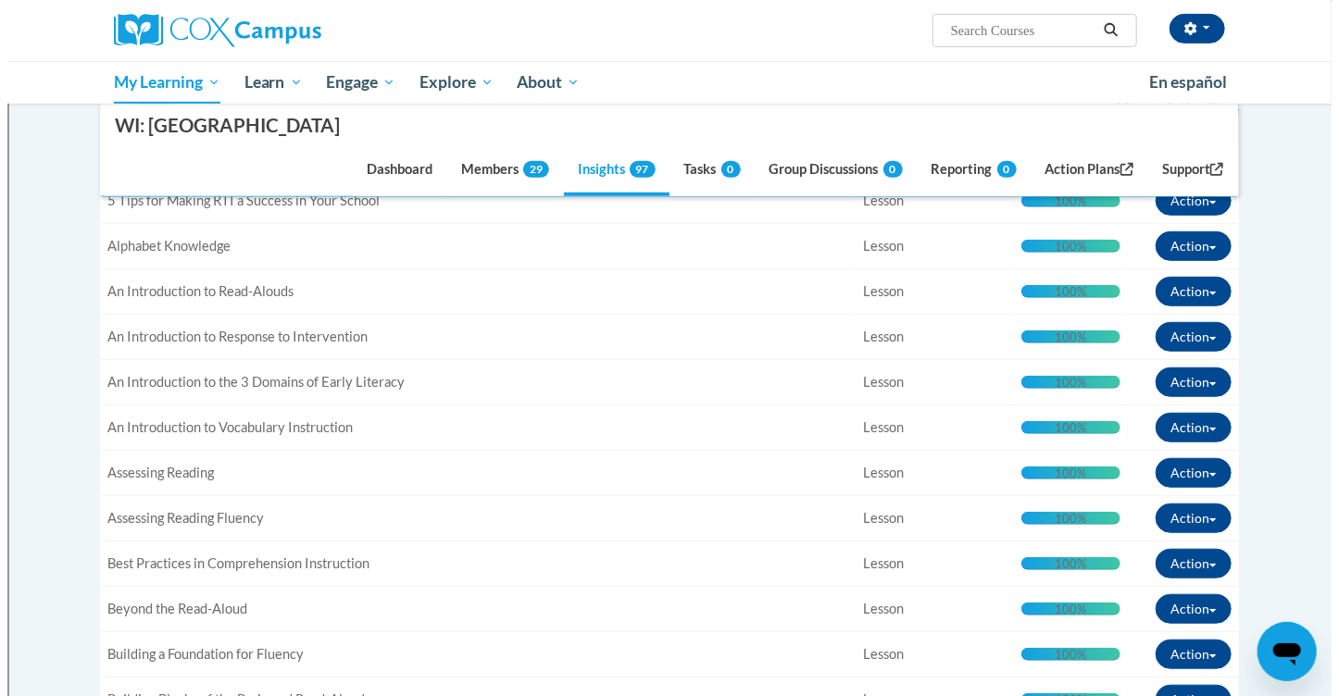
scroll to position [435, 0]
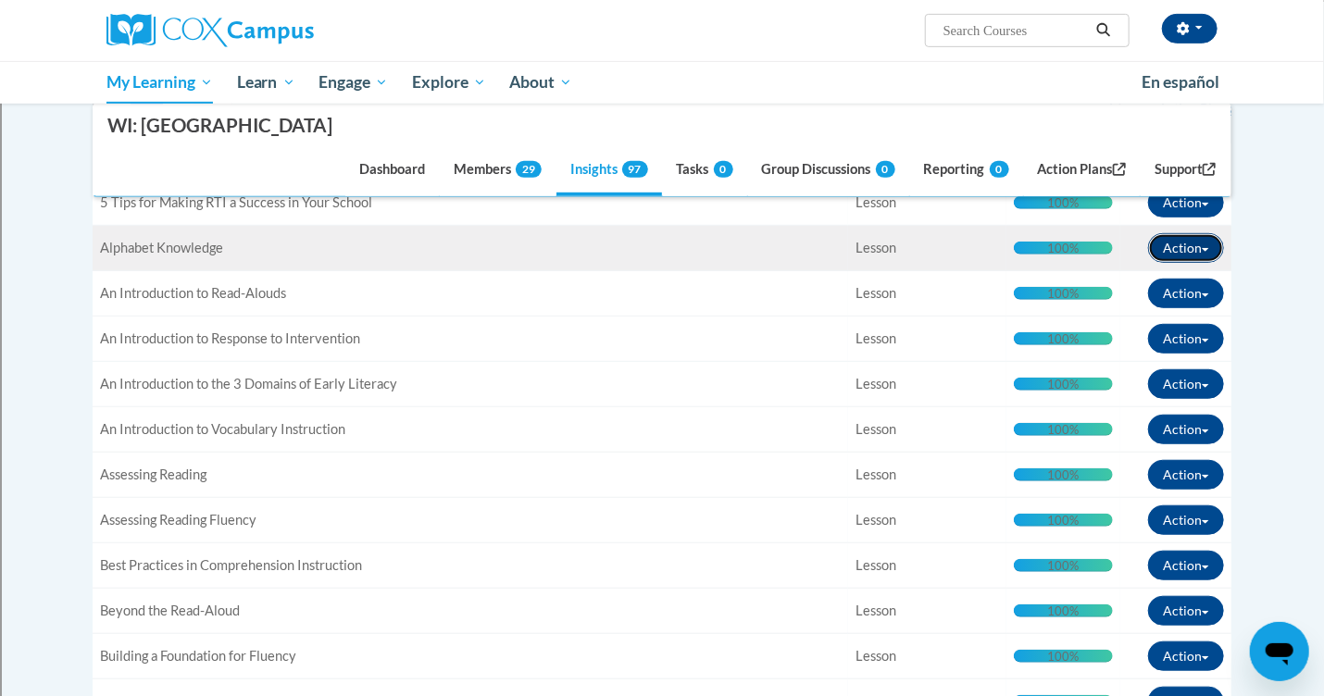
click at [1186, 242] on button "Action" at bounding box center [1186, 248] width 76 height 30
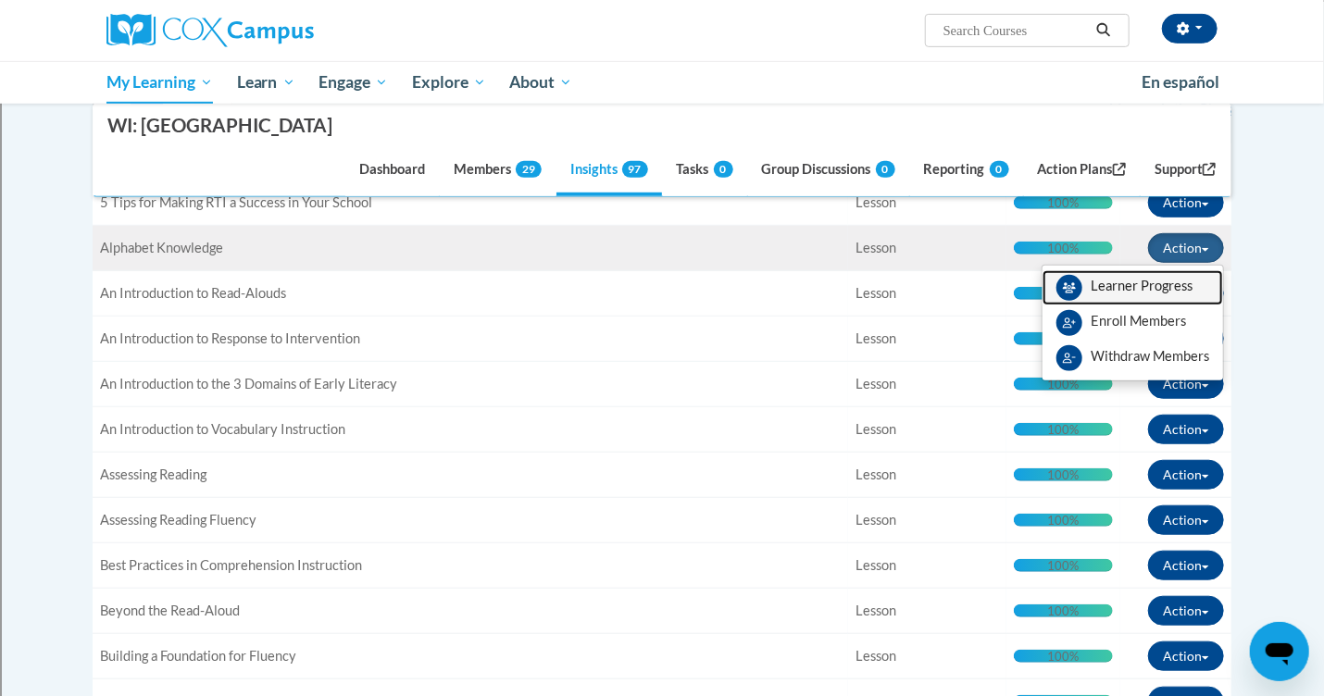
click at [1170, 276] on link "Learner Progress" at bounding box center [1133, 287] width 181 height 35
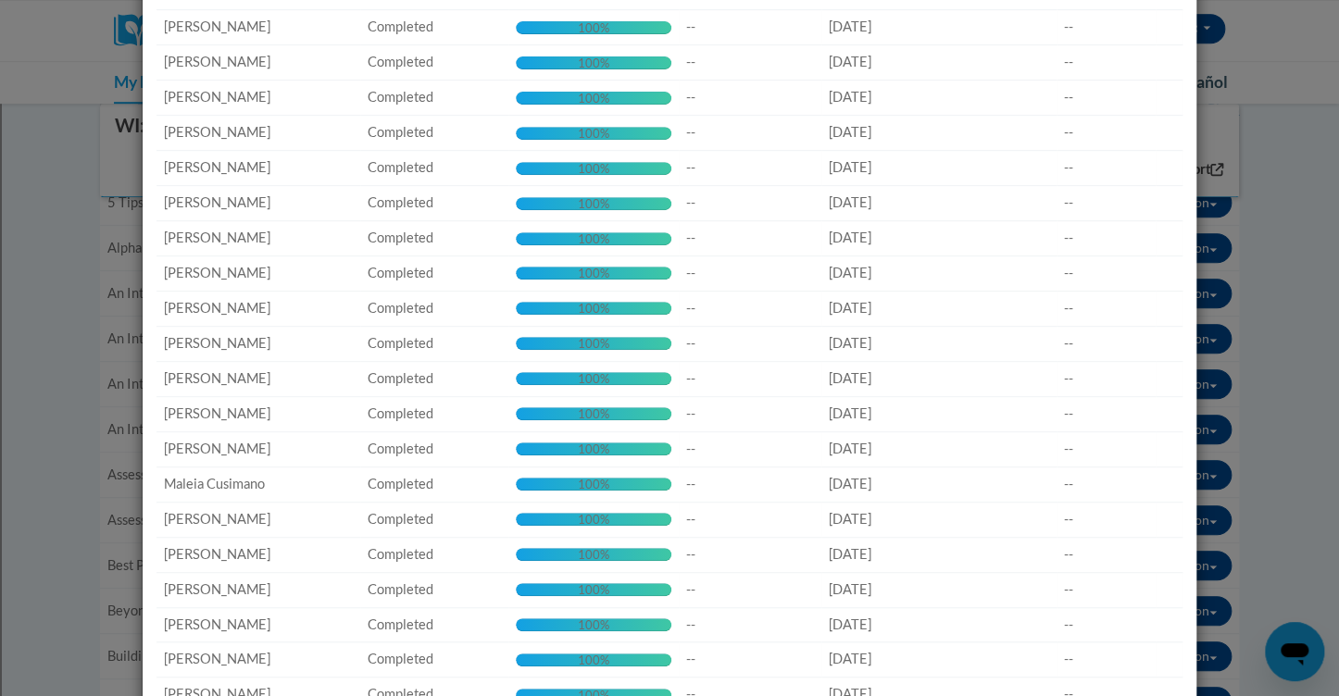
scroll to position [523, 0]
